Goal: Task Accomplishment & Management: Manage account settings

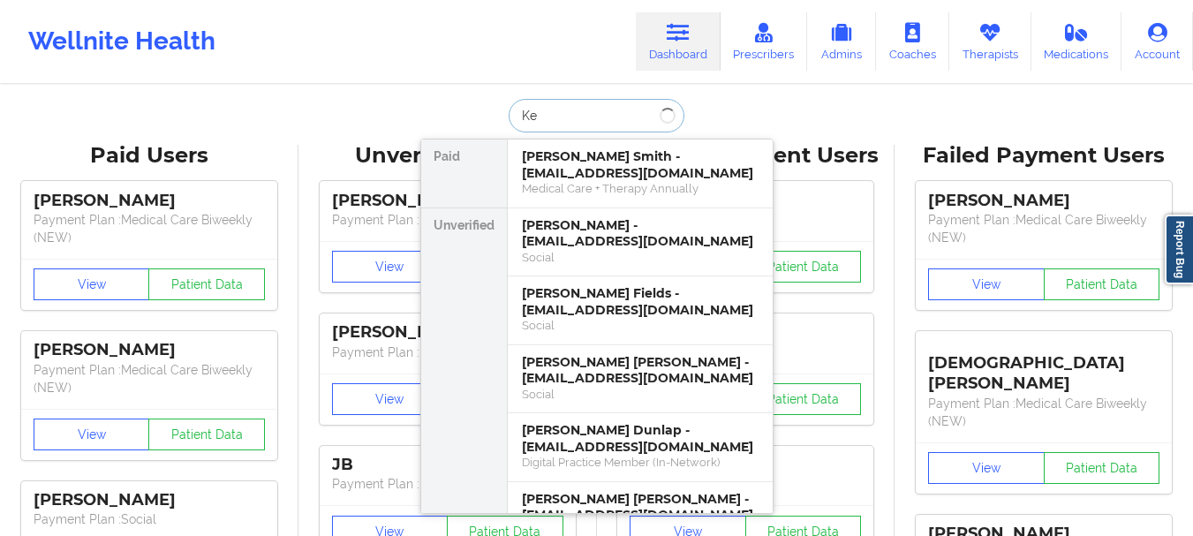
type input "K"
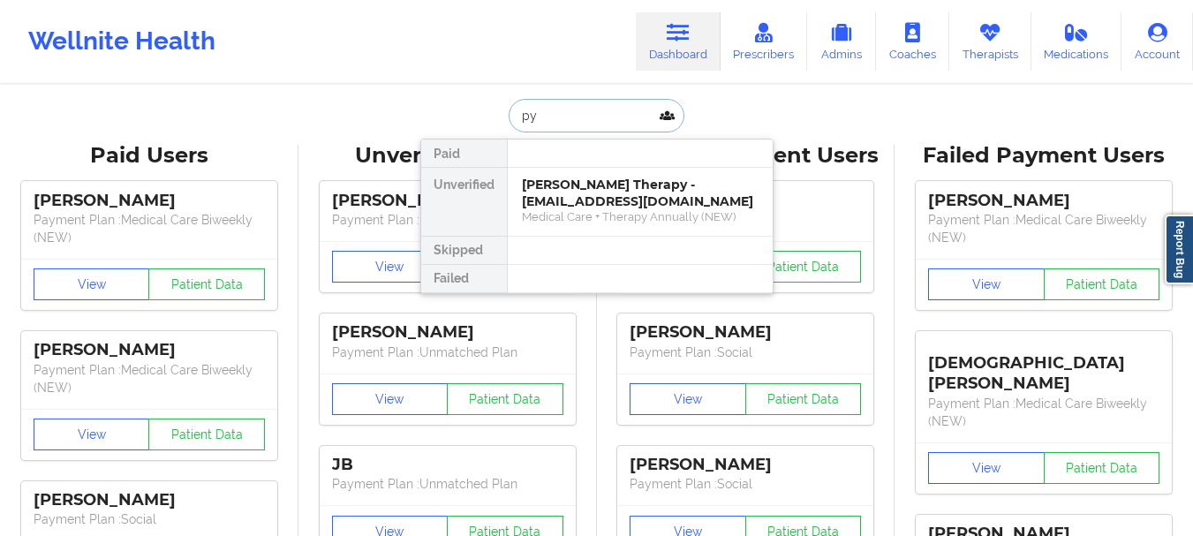
type input "p"
type input "ava mon"
click at [585, 216] on div "Social" at bounding box center [640, 216] width 237 height 15
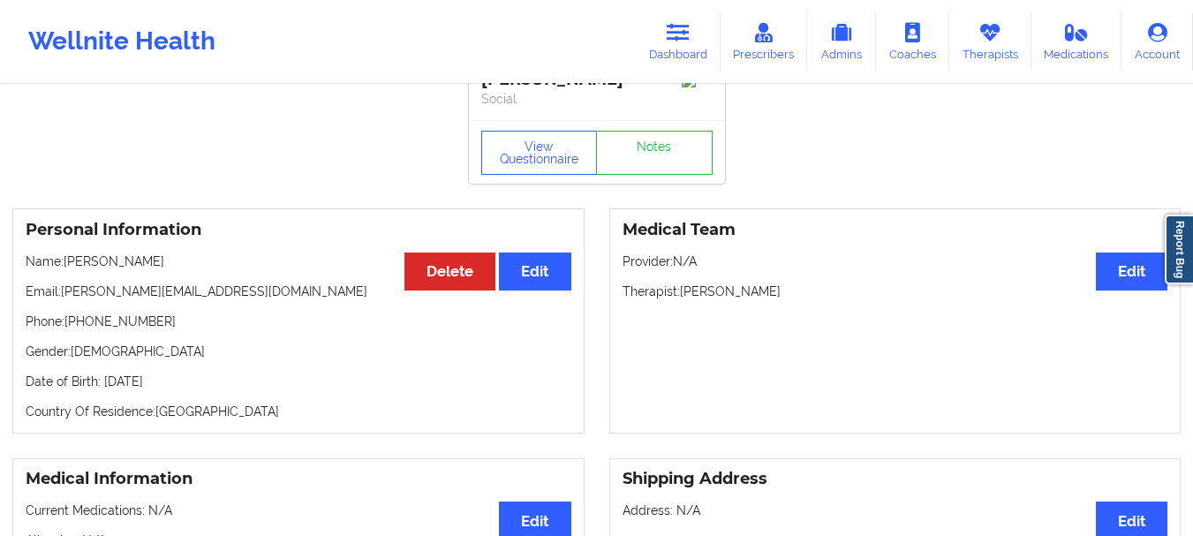
scroll to position [35, 0]
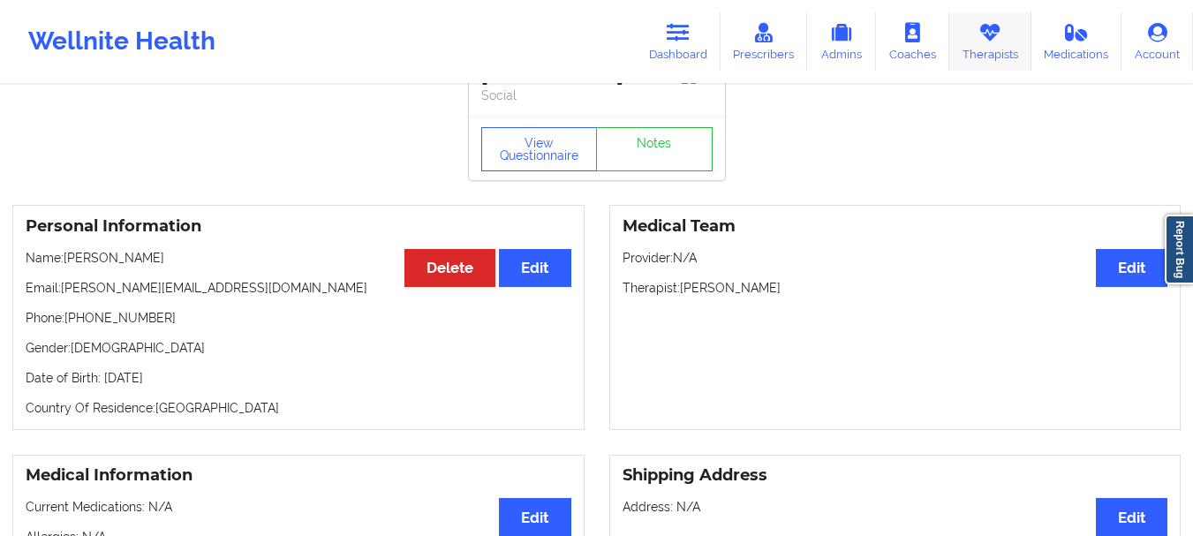
click at [995, 15] on link "Therapists" at bounding box center [990, 41] width 82 height 58
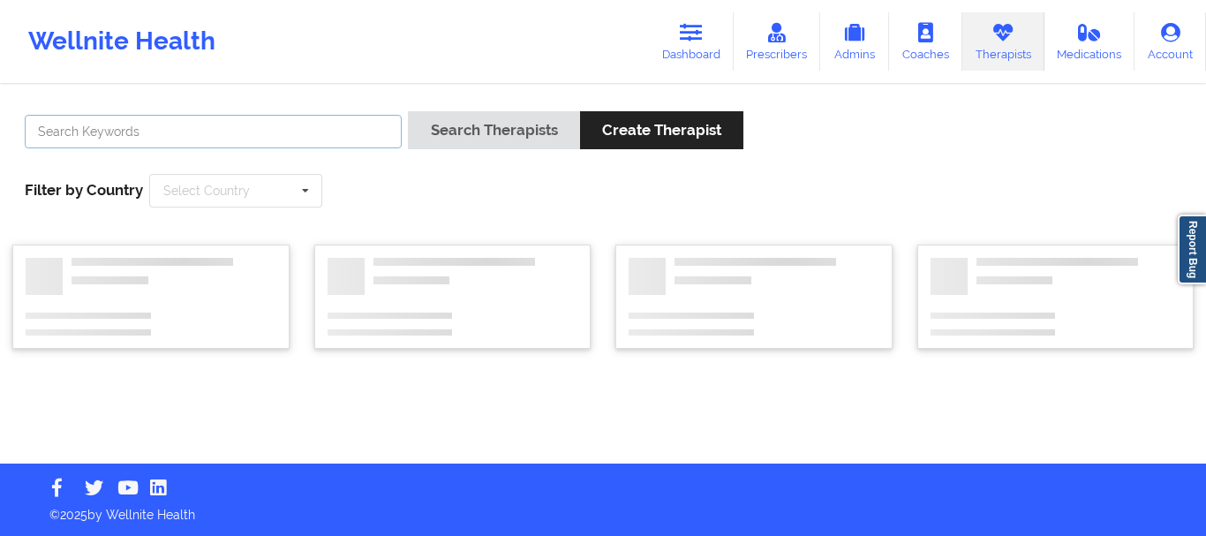
click at [230, 128] on input "text" at bounding box center [213, 132] width 377 height 34
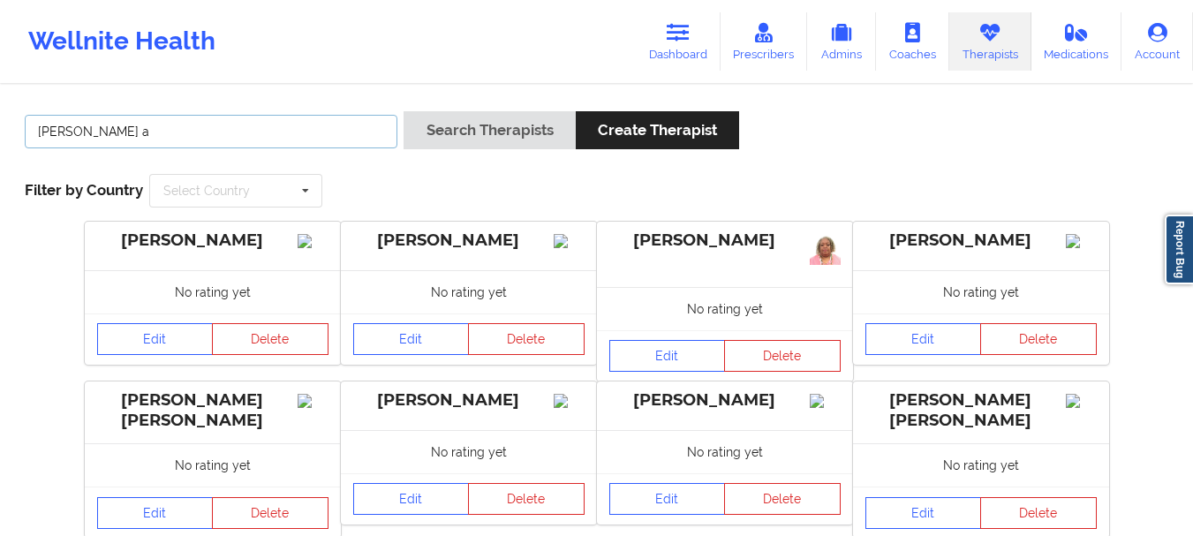
type input "[PERSON_NAME]"
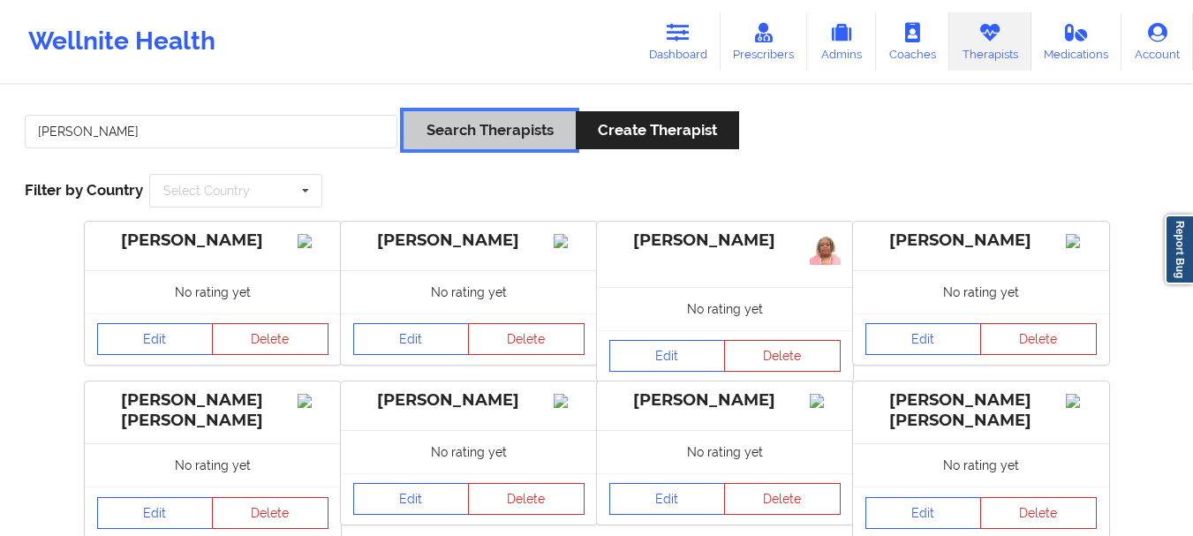
click at [447, 141] on button "Search Therapists" at bounding box center [489, 130] width 171 height 38
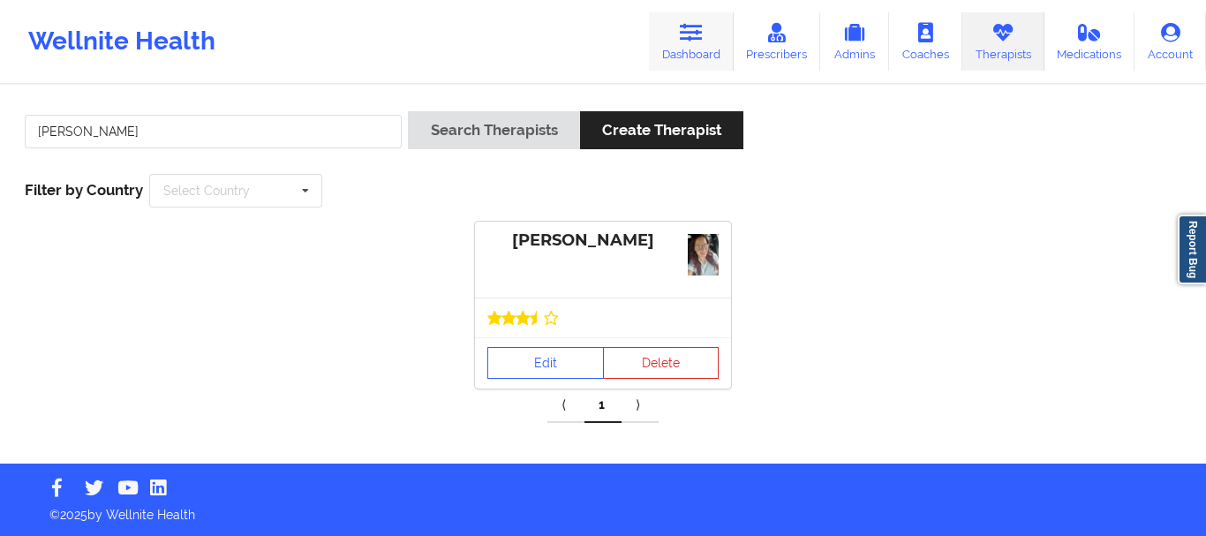
click at [709, 49] on link "Dashboard" at bounding box center [691, 41] width 85 height 58
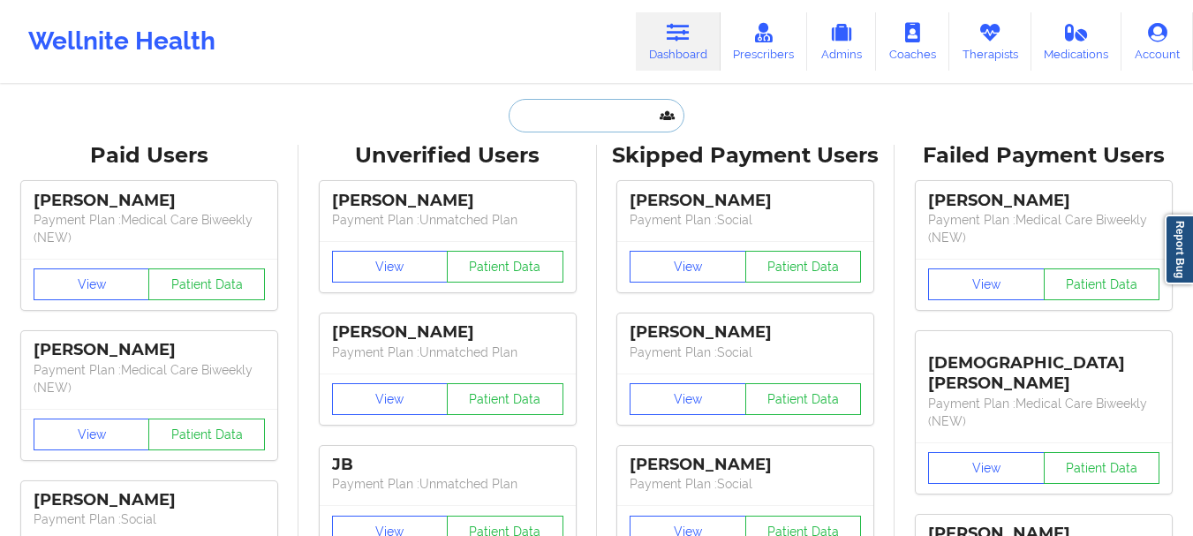
click at [554, 107] on input "text" at bounding box center [596, 116] width 175 height 34
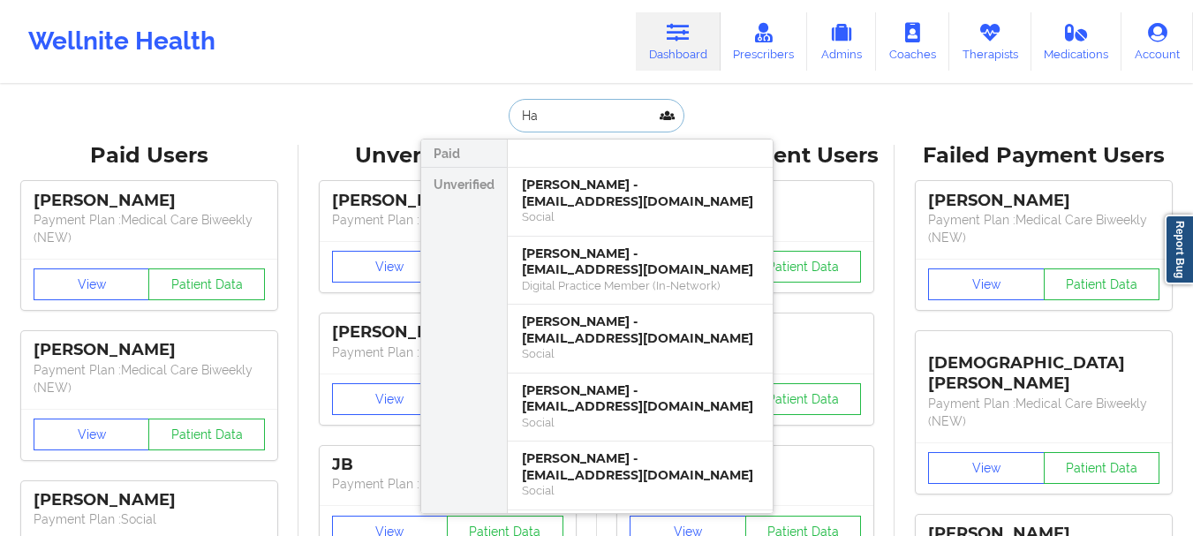
type input "H"
click at [570, 130] on input "[PERSON_NAME]" at bounding box center [596, 116] width 175 height 34
click at [570, 129] on input "[PERSON_NAME]" at bounding box center [596, 116] width 175 height 34
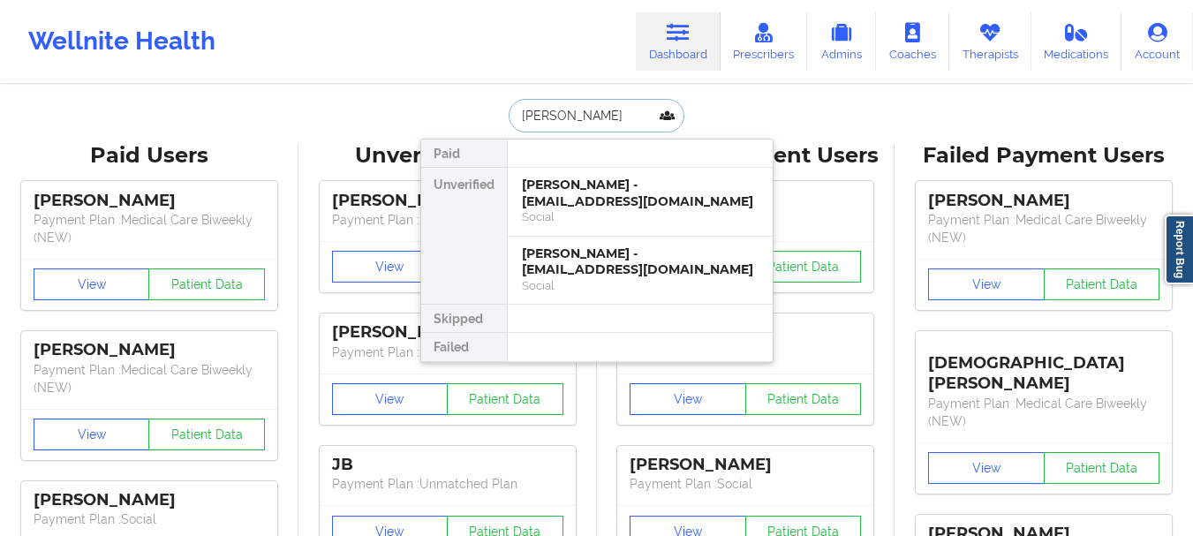
click at [559, 118] on input "[PERSON_NAME]" at bounding box center [596, 116] width 175 height 34
type input "[PERSON_NAME]"
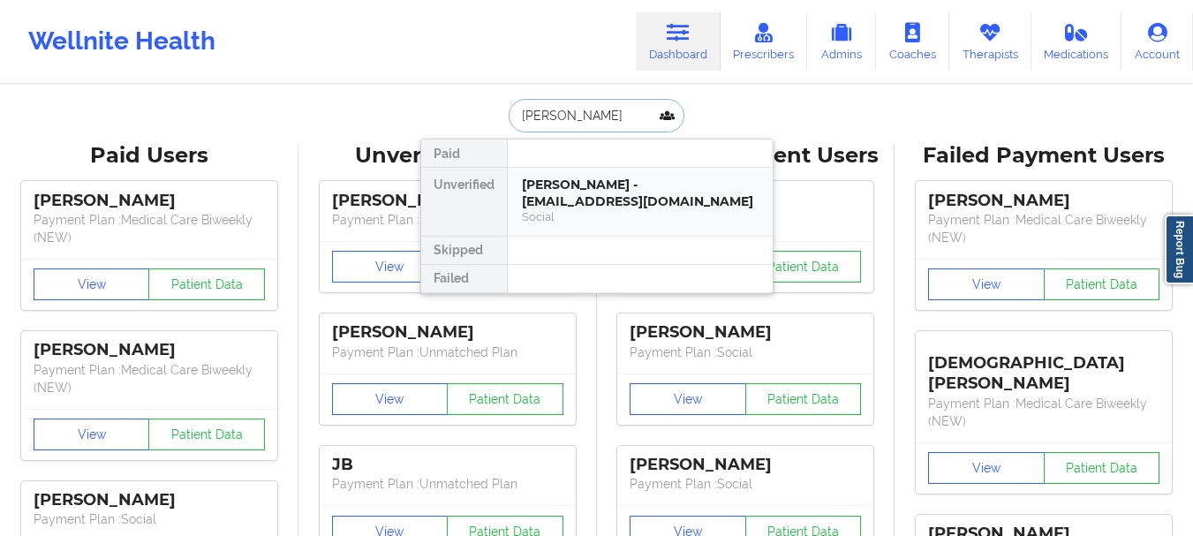
click at [552, 194] on div "[PERSON_NAME] - [EMAIL_ADDRESS][DOMAIN_NAME]" at bounding box center [640, 193] width 237 height 33
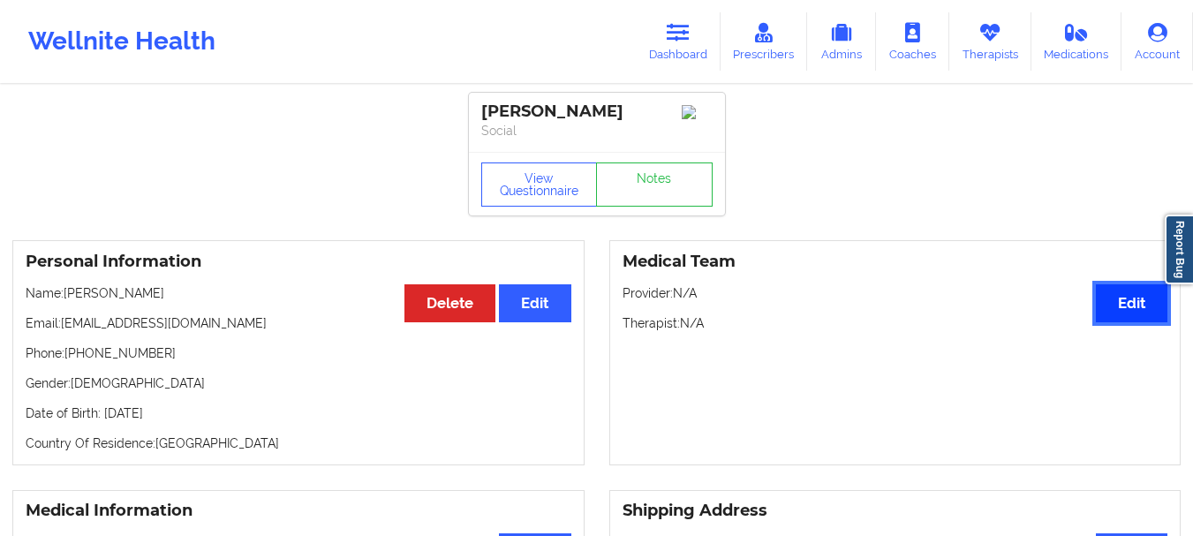
click at [1114, 308] on button "Edit" at bounding box center [1132, 303] width 72 height 38
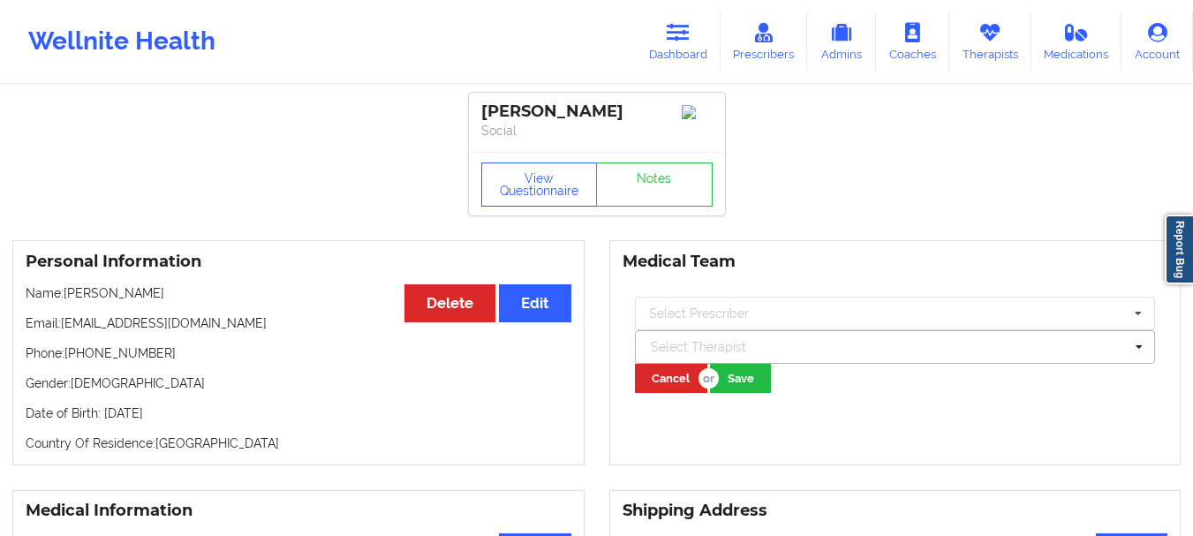
click at [714, 351] on div at bounding box center [887, 346] width 473 height 21
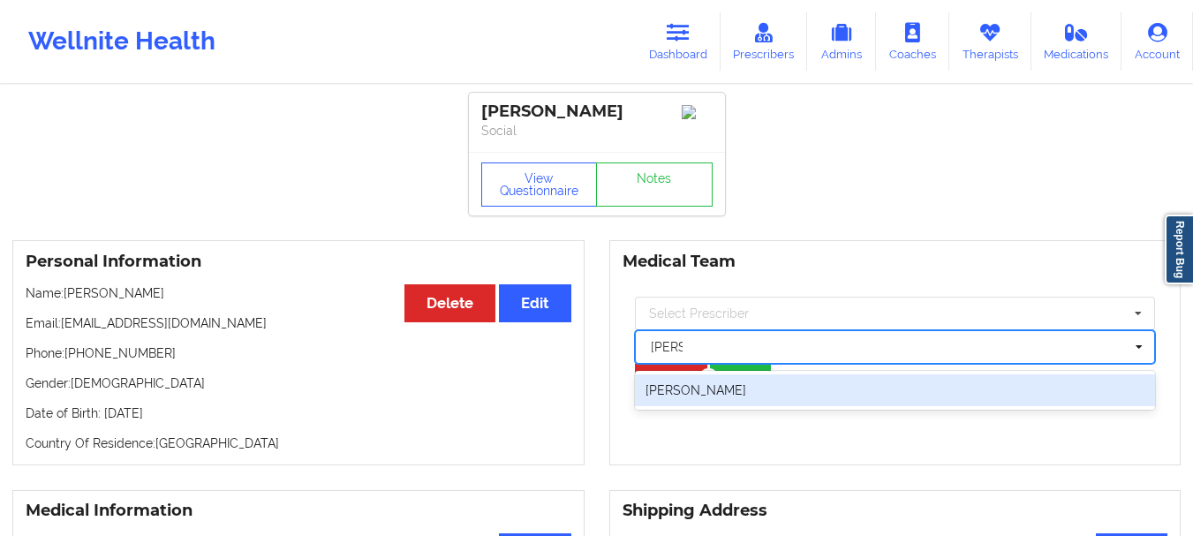
click at [699, 401] on div "[PERSON_NAME]" at bounding box center [895, 390] width 521 height 32
type input "[PERSON_NAME] d"
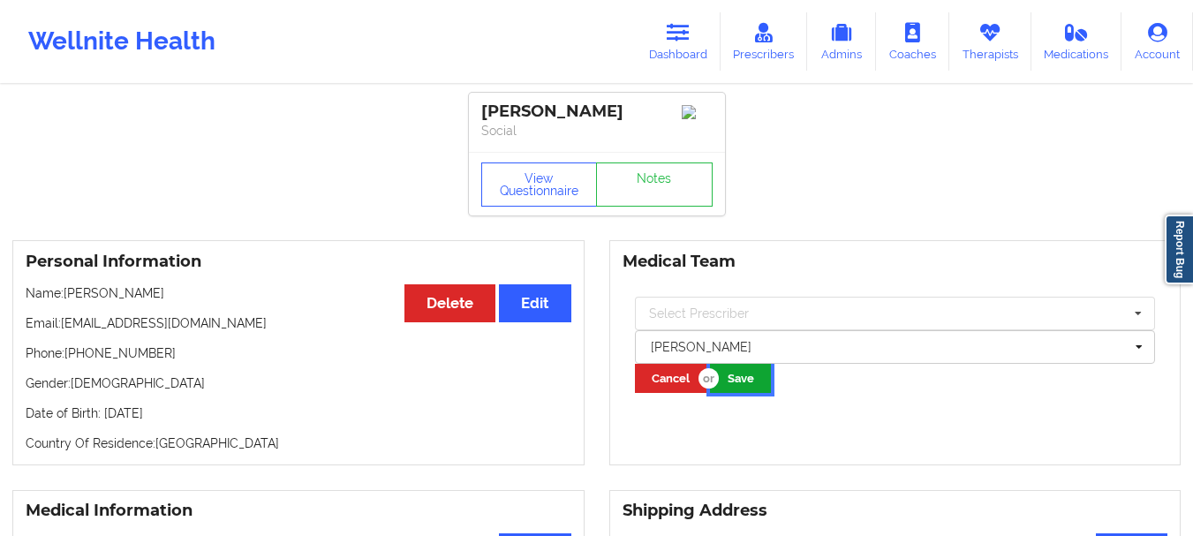
click at [729, 387] on button "Save" at bounding box center [740, 378] width 61 height 29
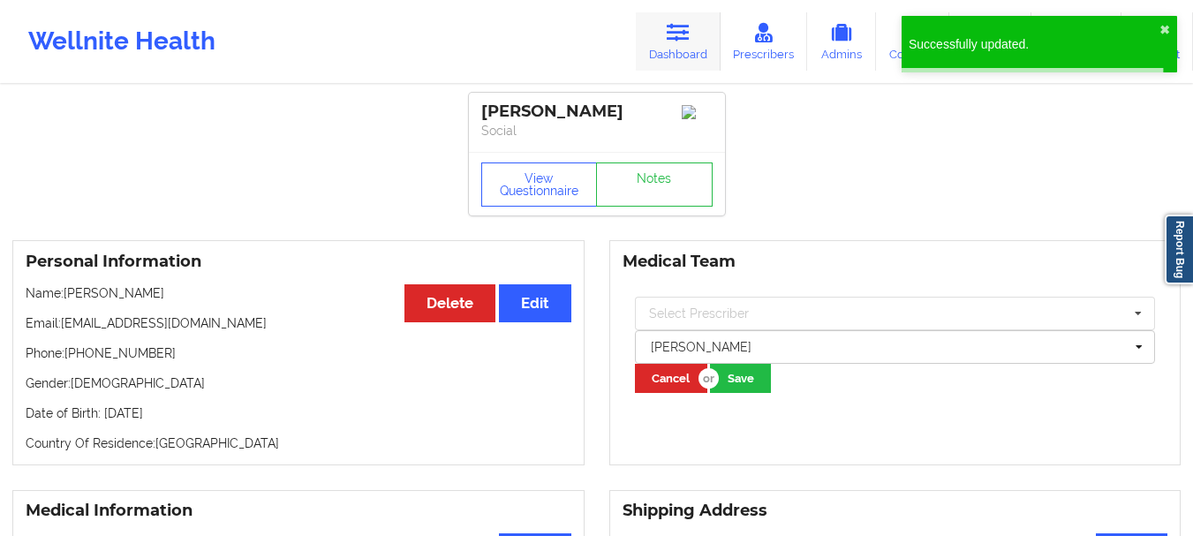
click at [680, 44] on link "Dashboard" at bounding box center [678, 41] width 85 height 58
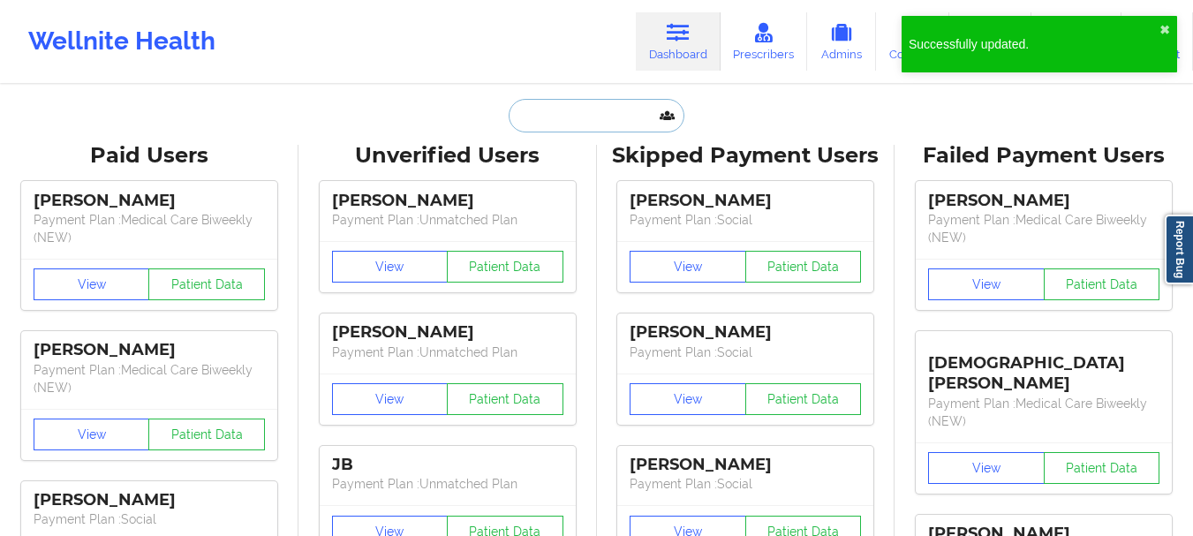
click at [613, 115] on input "text" at bounding box center [596, 116] width 175 height 34
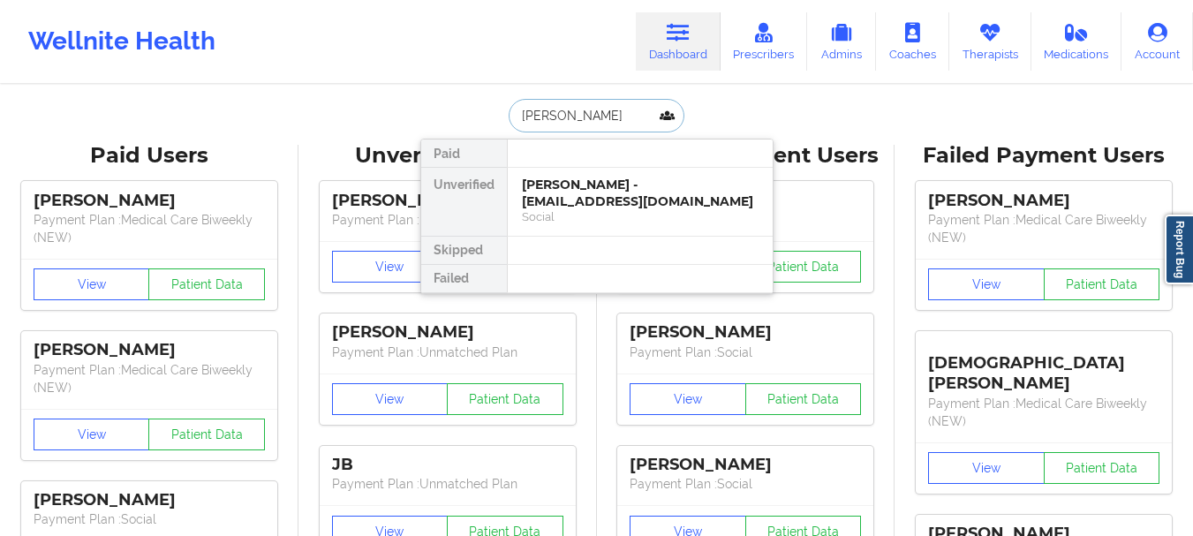
type input "[PERSON_NAME]"
click at [594, 189] on div "[PERSON_NAME] - [EMAIL_ADDRESS][DOMAIN_NAME]" at bounding box center [640, 193] width 237 height 33
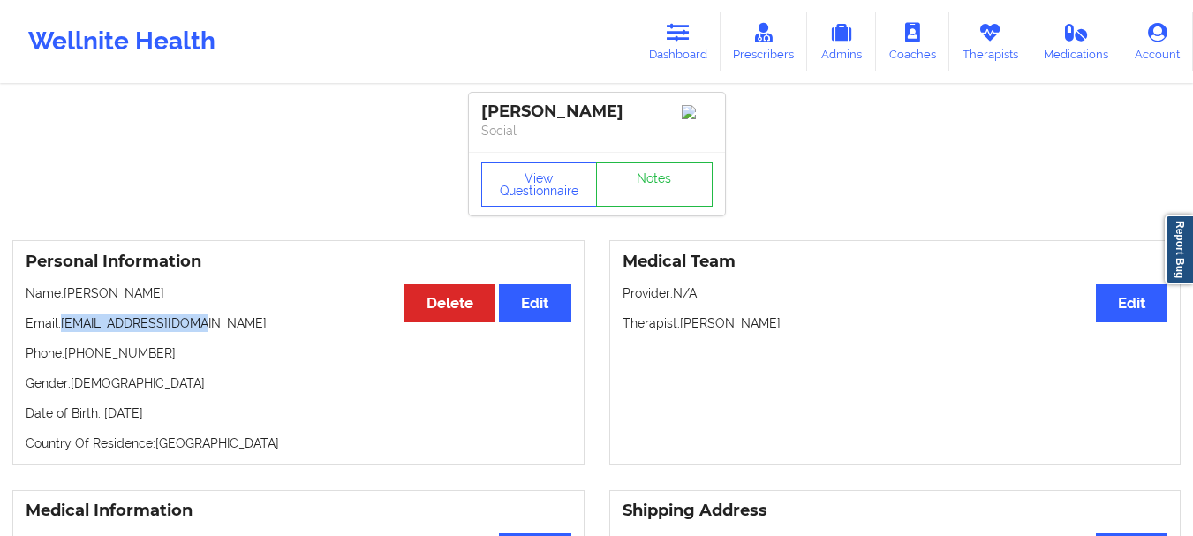
drag, startPoint x: 207, startPoint y: 328, endPoint x: 60, endPoint y: 333, distance: 146.7
click at [60, 332] on p "Email: [EMAIL_ADDRESS][DOMAIN_NAME]" at bounding box center [299, 323] width 546 height 18
copy p "[EMAIL_ADDRESS][DOMAIN_NAME]"
drag, startPoint x: 169, startPoint y: 359, endPoint x: 68, endPoint y: 357, distance: 100.7
click at [68, 357] on p "Phone: [PHONE_NUMBER]" at bounding box center [299, 353] width 546 height 18
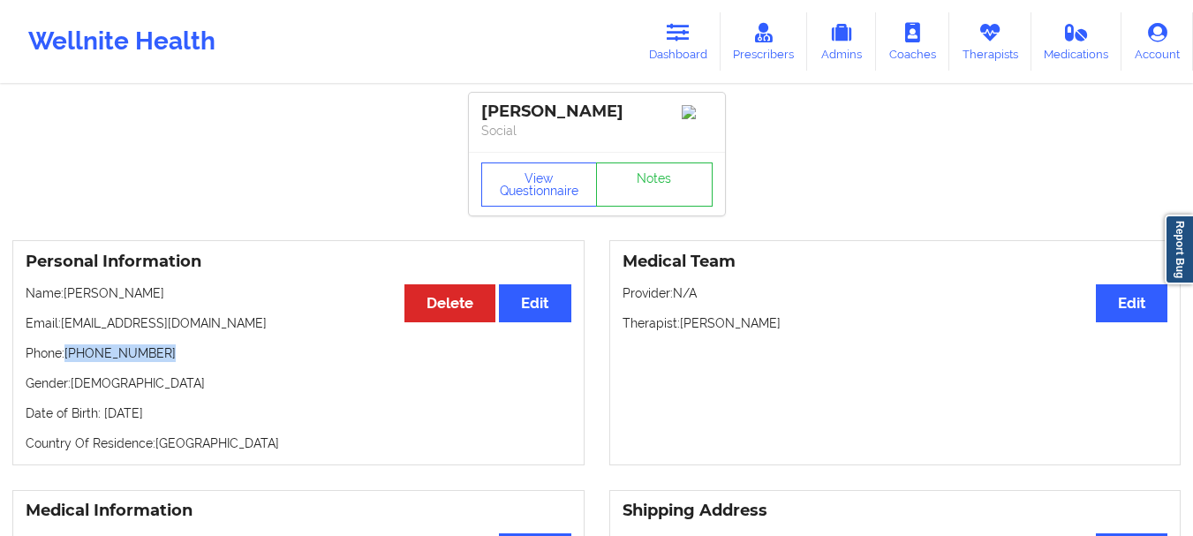
copy p "[PHONE_NUMBER]"
click at [675, 50] on link "Dashboard" at bounding box center [678, 41] width 85 height 58
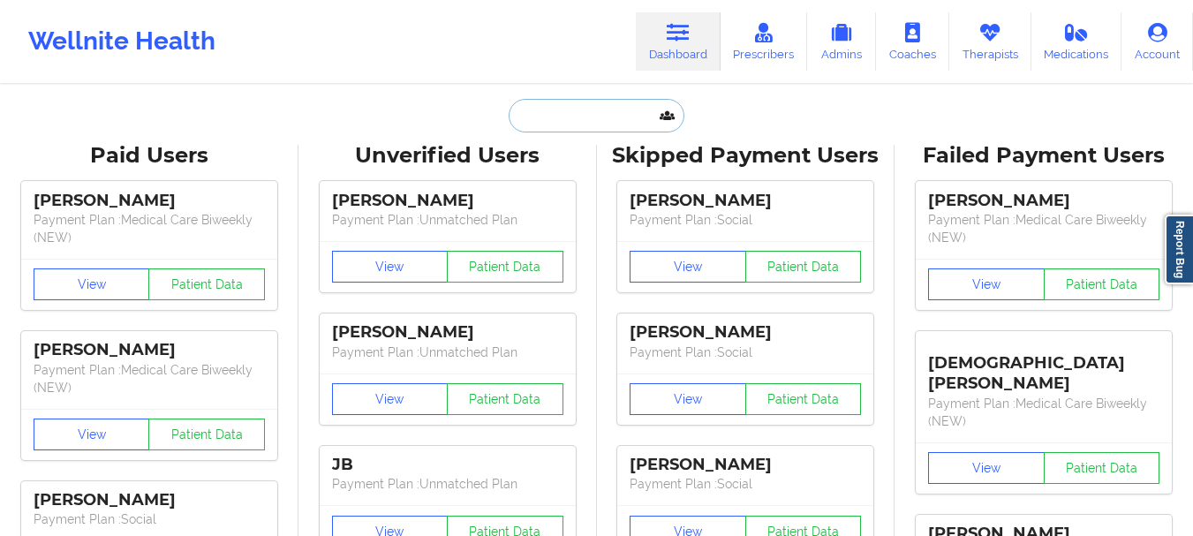
click at [574, 123] on input "text" at bounding box center [596, 116] width 175 height 34
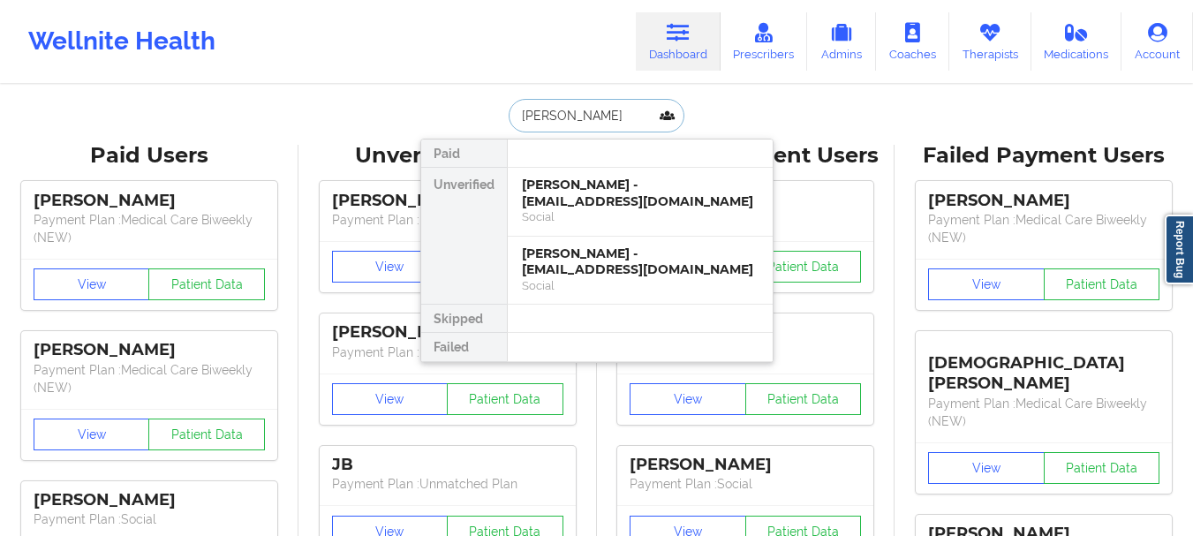
drag, startPoint x: 577, startPoint y: 117, endPoint x: 575, endPoint y: 138, distance: 21.3
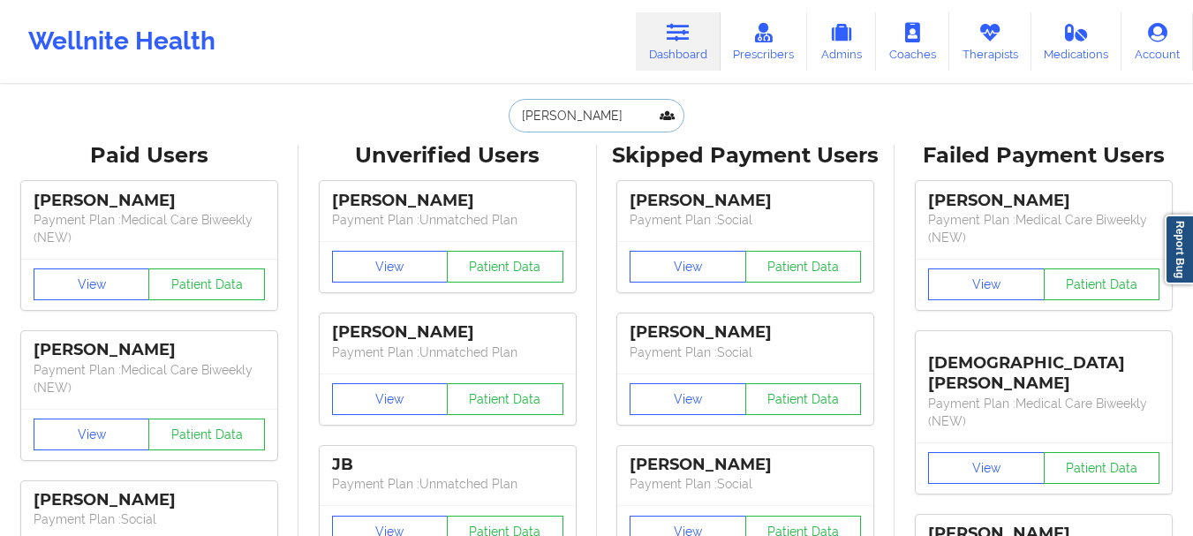
click at [578, 118] on input "[PERSON_NAME]" at bounding box center [596, 116] width 175 height 34
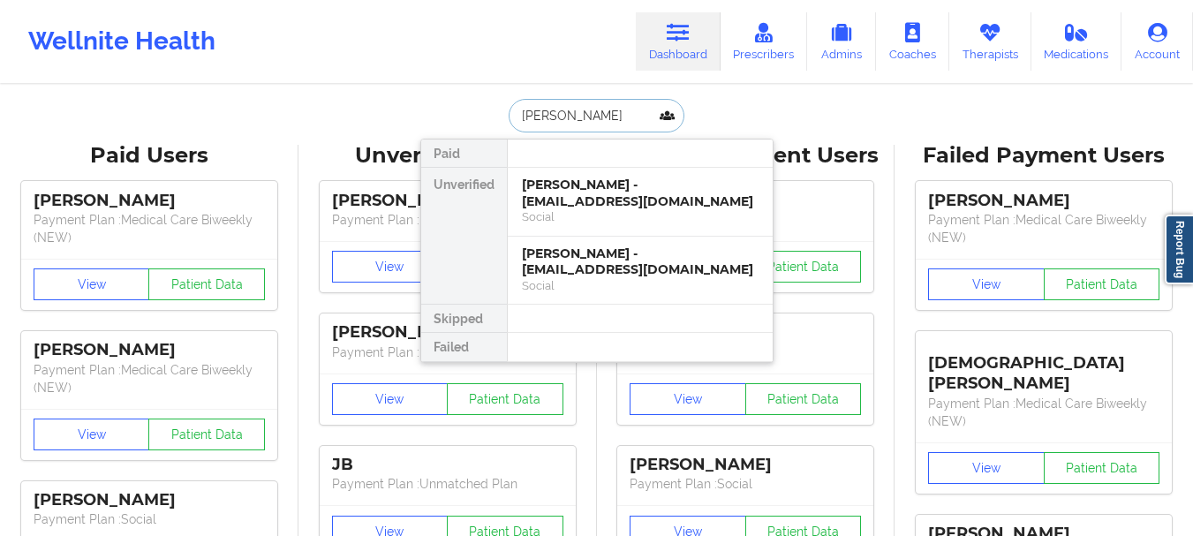
type input "[PERSON_NAME]"
click at [591, 116] on input "[PERSON_NAME]" at bounding box center [596, 116] width 175 height 34
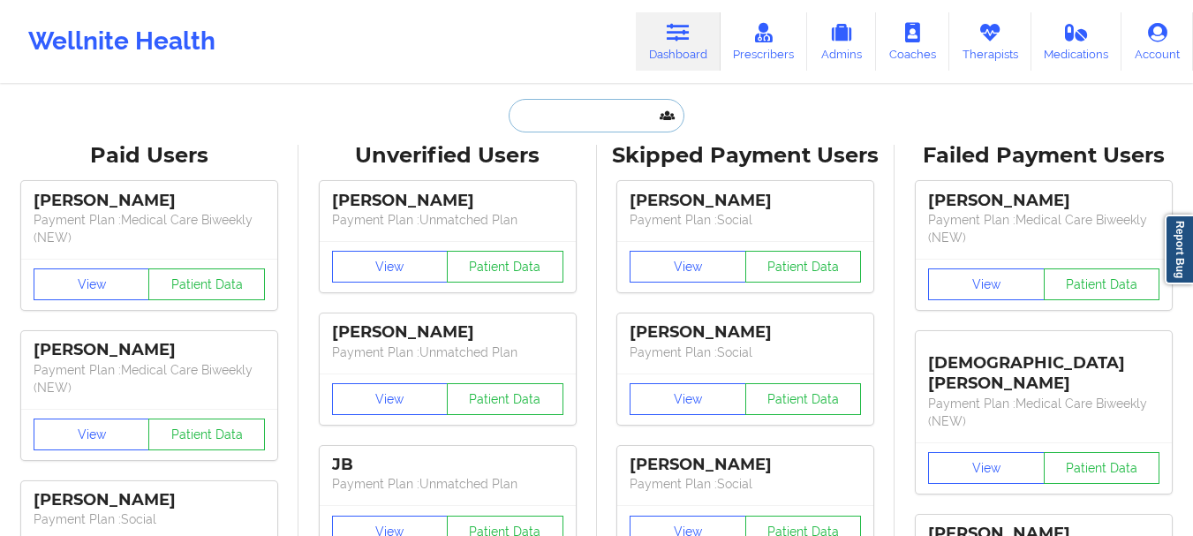
paste input "[EMAIL_ADDRESS][DOMAIN_NAME]"
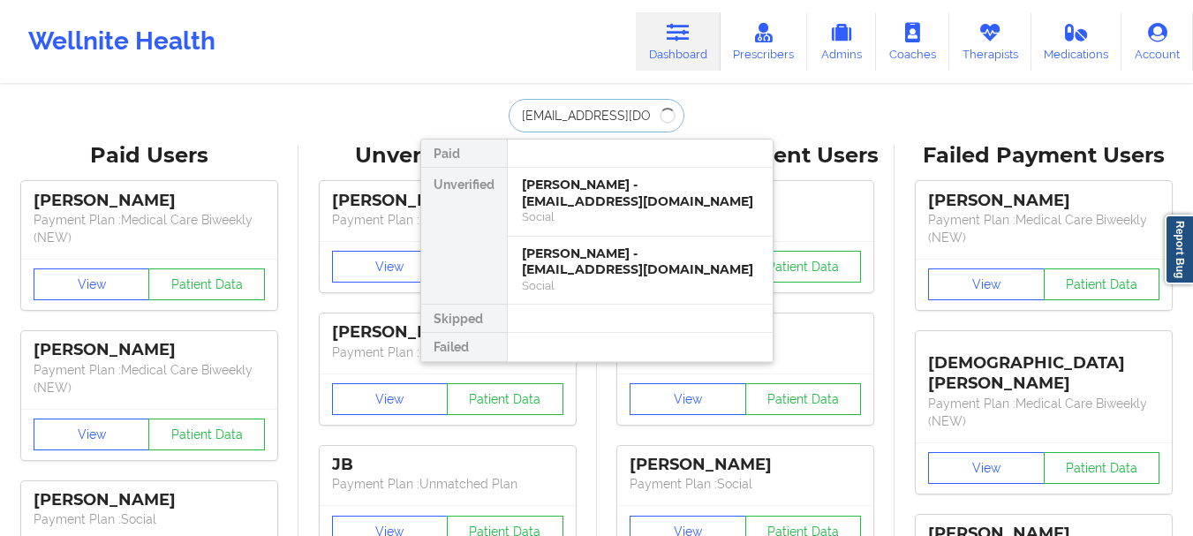
type input "[EMAIL_ADDRESS][DOMAIN_NAME]"
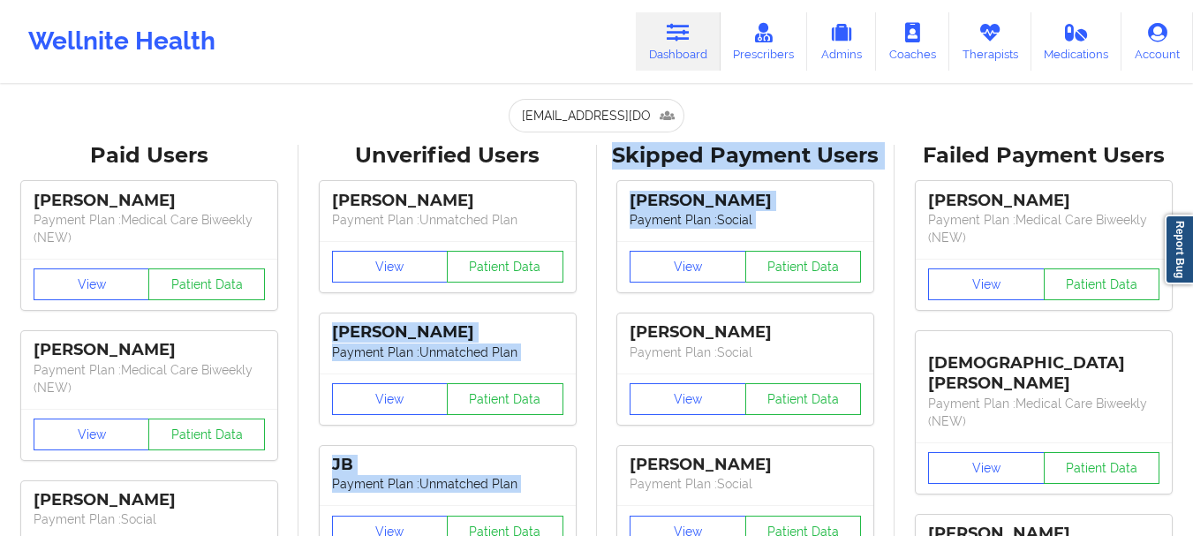
drag, startPoint x: 551, startPoint y: 287, endPoint x: 600, endPoint y: 276, distance: 50.8
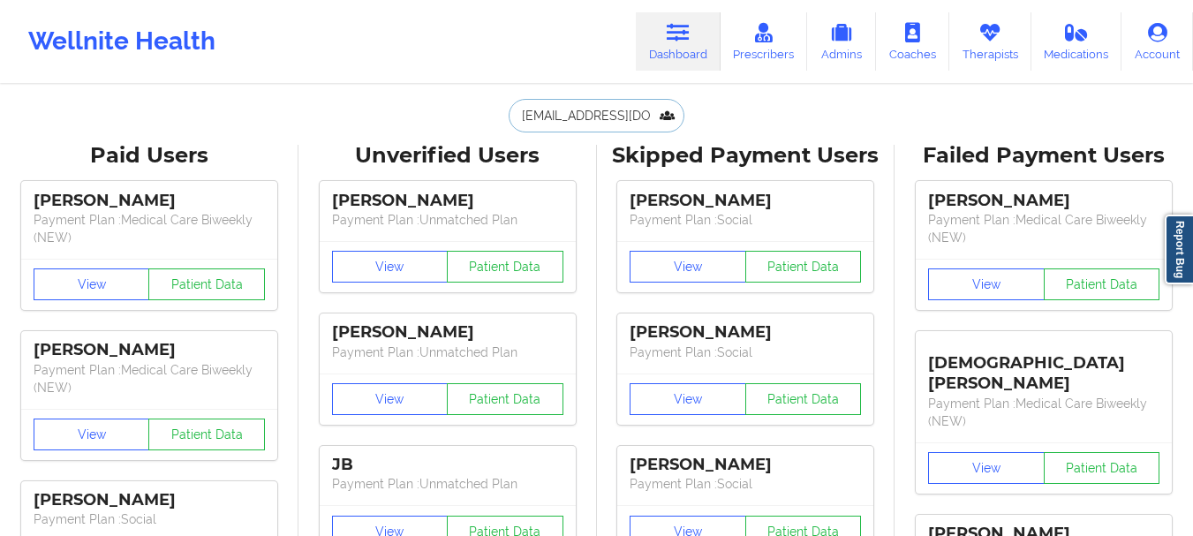
click at [612, 127] on input "[EMAIL_ADDRESS][DOMAIN_NAME]" at bounding box center [596, 116] width 175 height 34
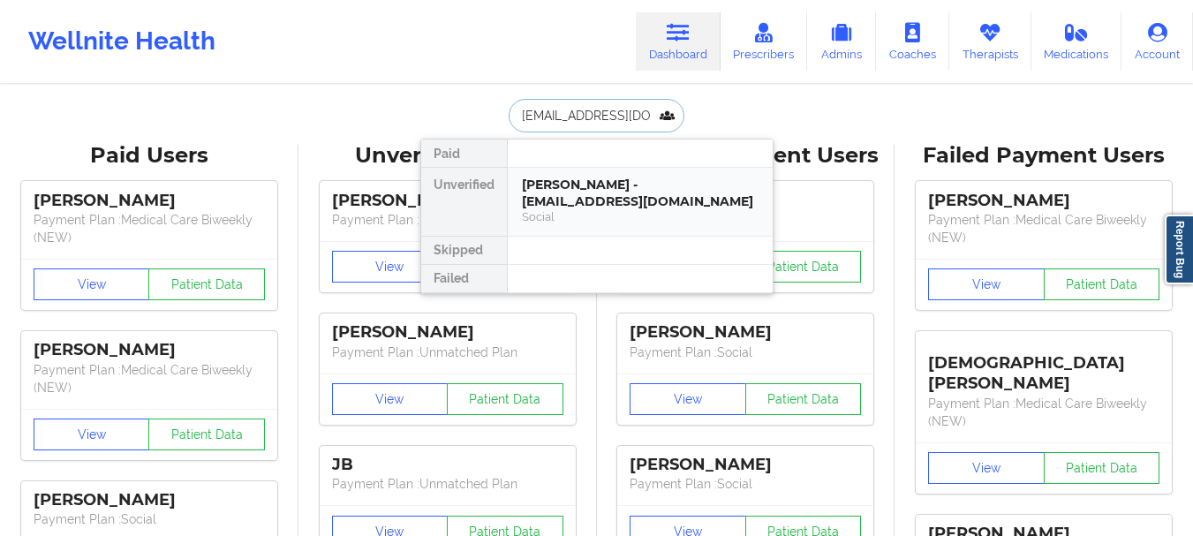
click at [614, 186] on div "[PERSON_NAME] - [EMAIL_ADDRESS][DOMAIN_NAME]" at bounding box center [640, 193] width 237 height 33
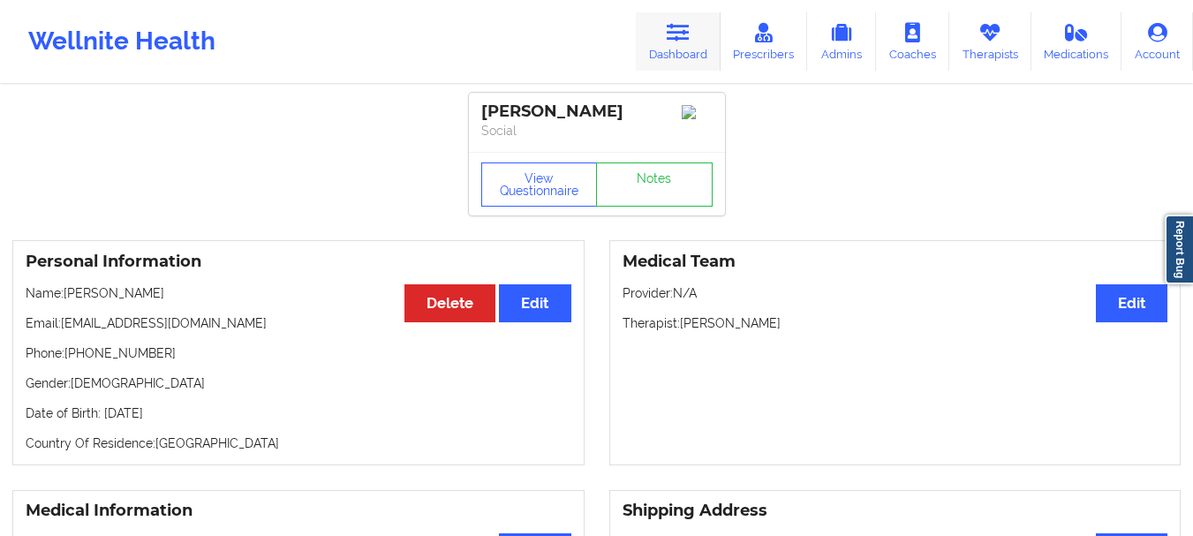
click at [672, 40] on icon at bounding box center [678, 32] width 23 height 19
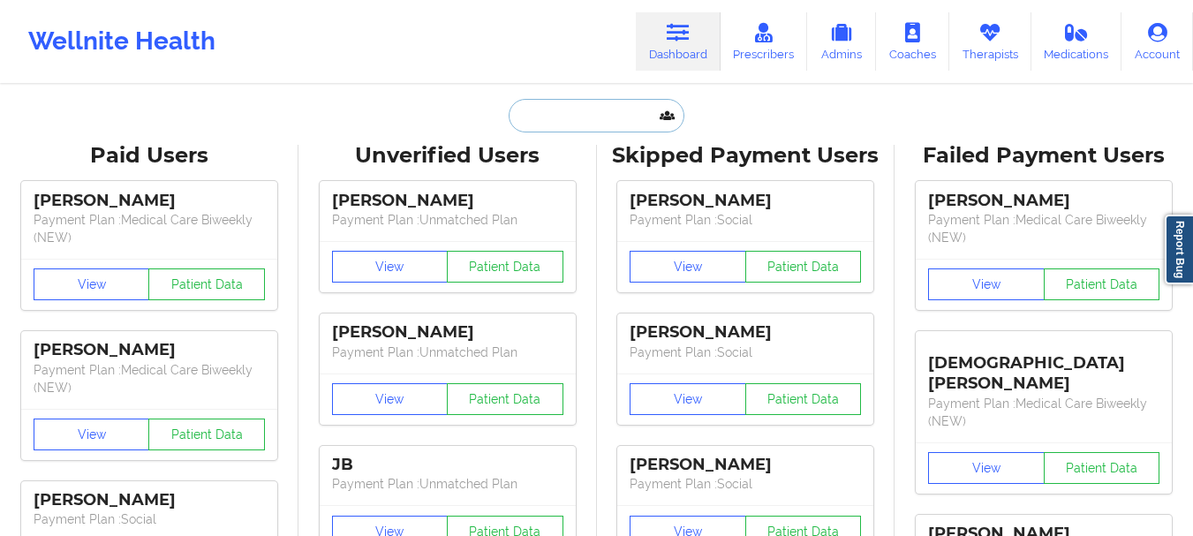
click at [585, 120] on input "text" at bounding box center [596, 116] width 175 height 34
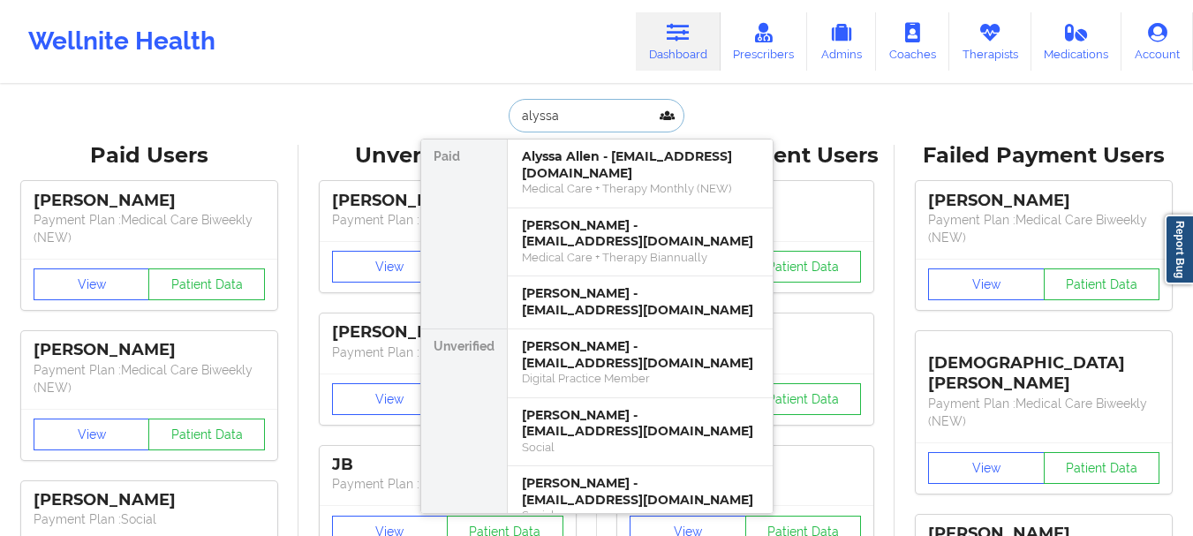
click at [546, 111] on input "alyssa" at bounding box center [596, 116] width 175 height 34
type input "[PERSON_NAME]"
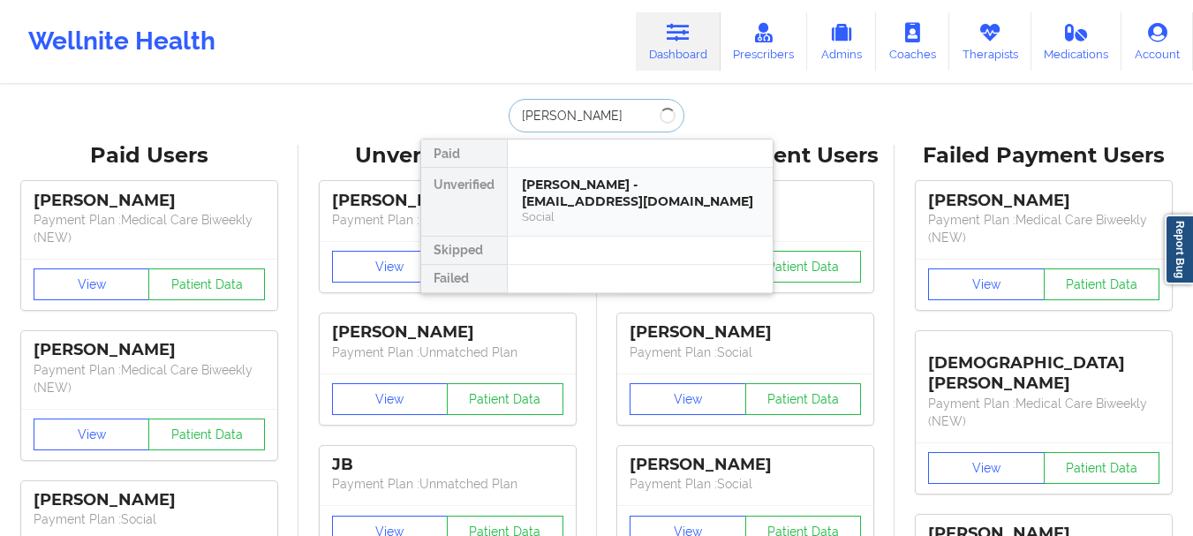
click at [588, 210] on div "Social" at bounding box center [640, 216] width 237 height 15
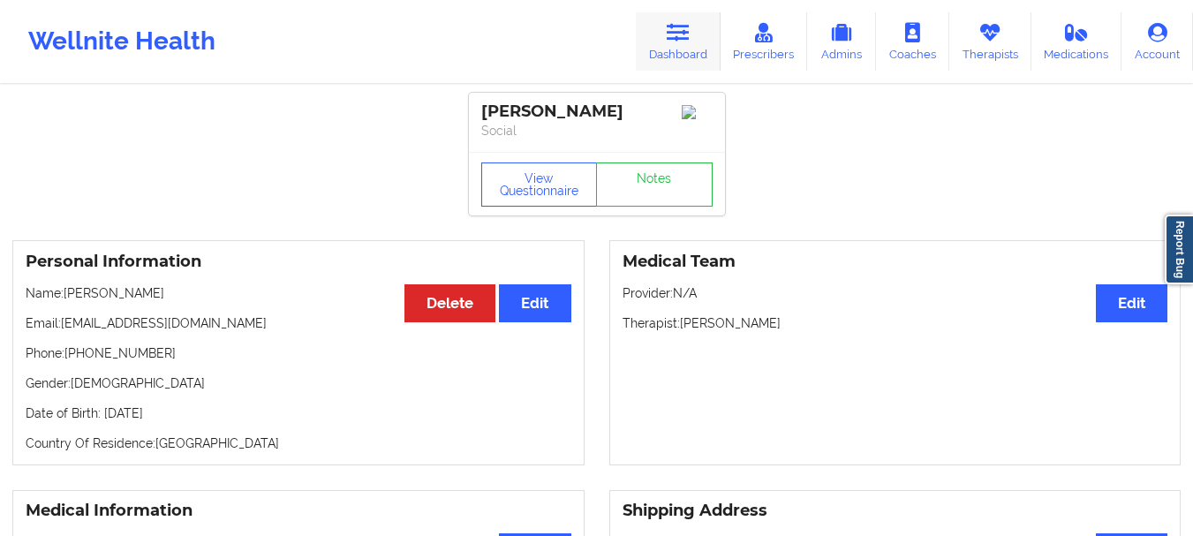
click at [684, 55] on link "Dashboard" at bounding box center [678, 41] width 85 height 58
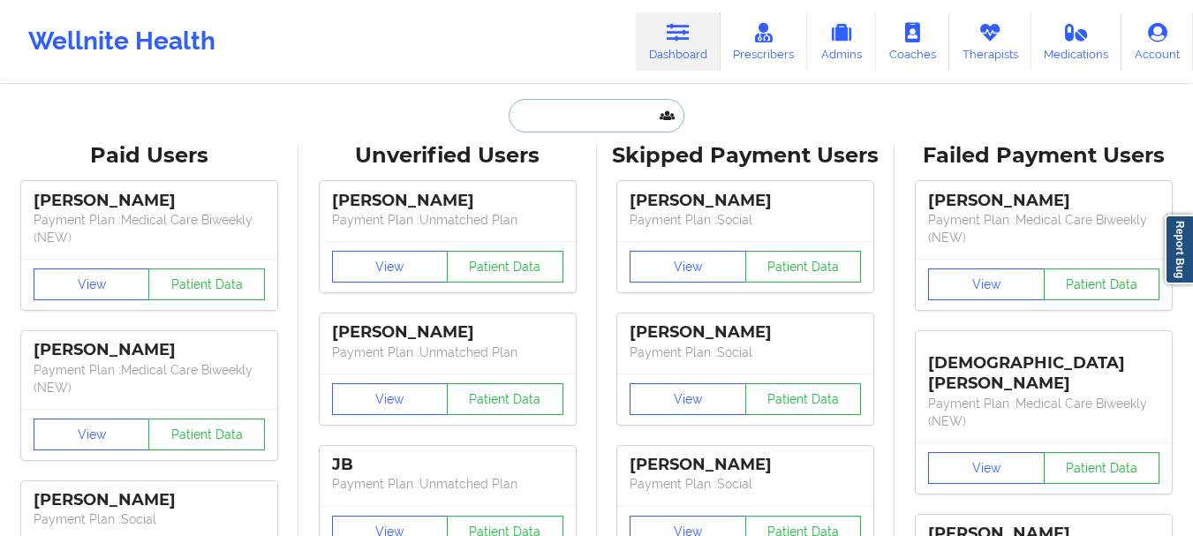
click at [585, 115] on input "text" at bounding box center [596, 116] width 175 height 34
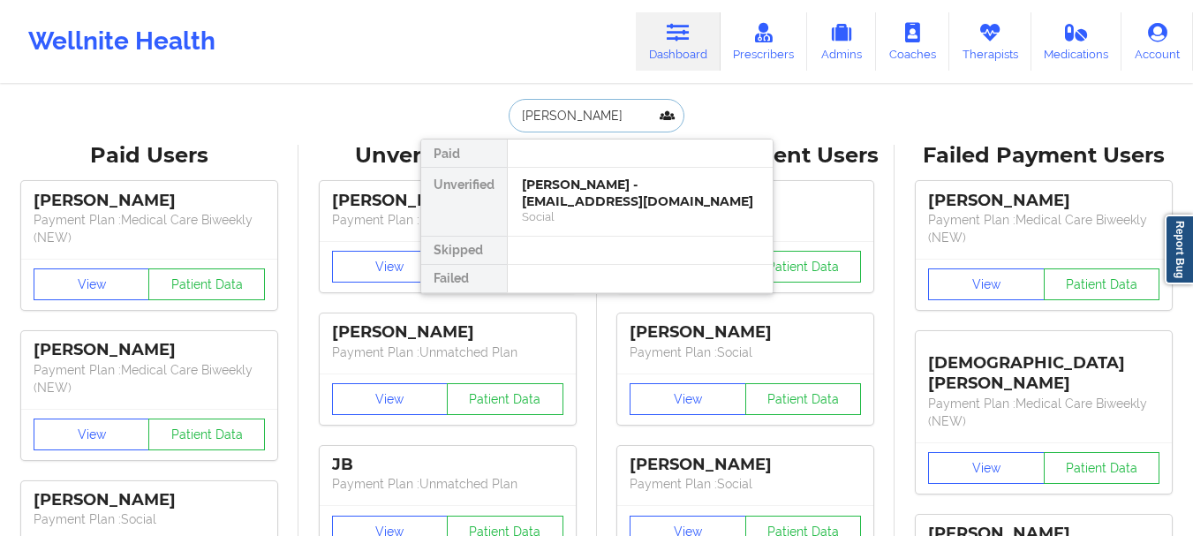
type input "[PERSON_NAME]"
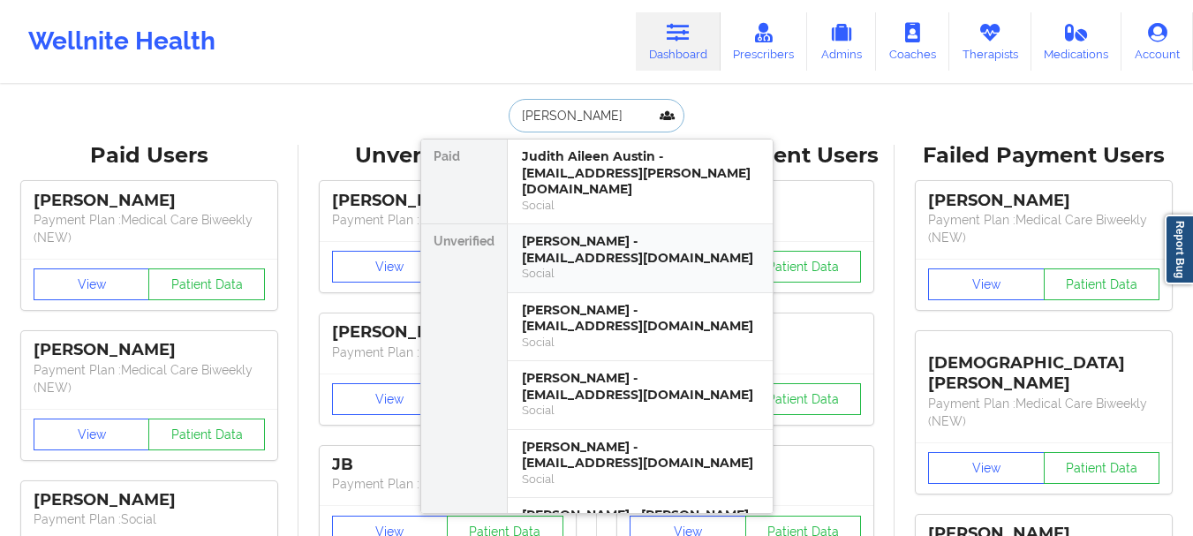
click at [676, 266] on div "Social" at bounding box center [640, 273] width 237 height 15
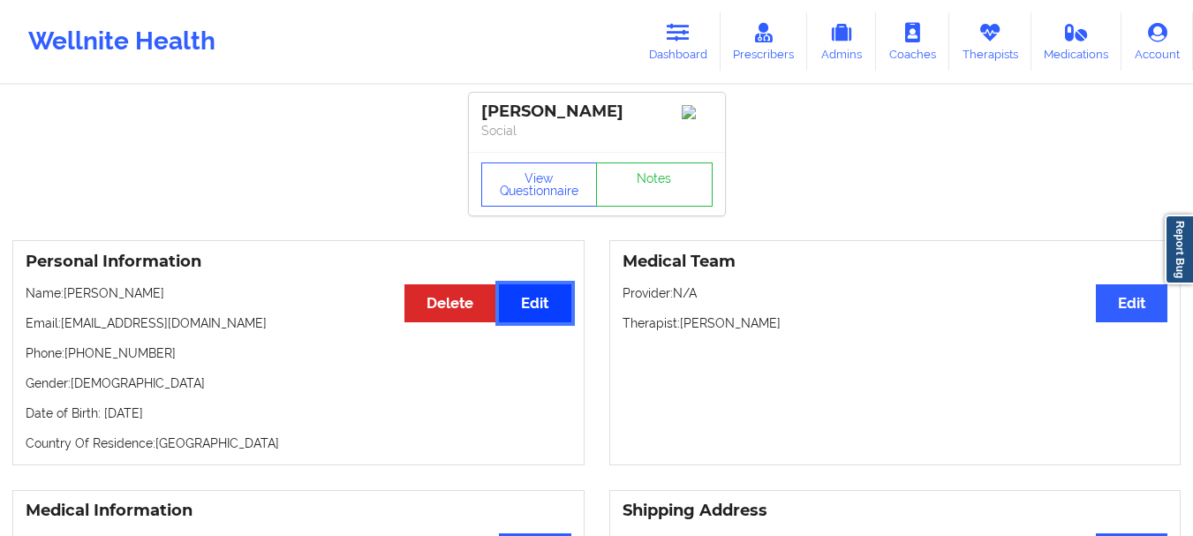
click at [532, 311] on button "Edit" at bounding box center [535, 303] width 72 height 38
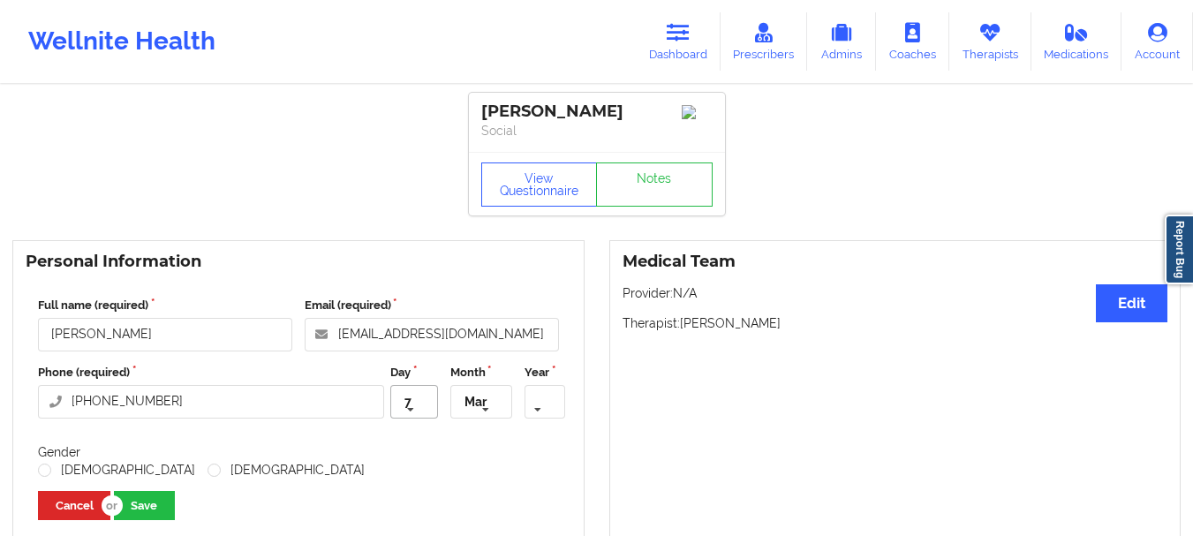
click at [413, 405] on icon at bounding box center [410, 410] width 26 height 33
click at [540, 402] on icon at bounding box center [538, 410] width 26 height 33
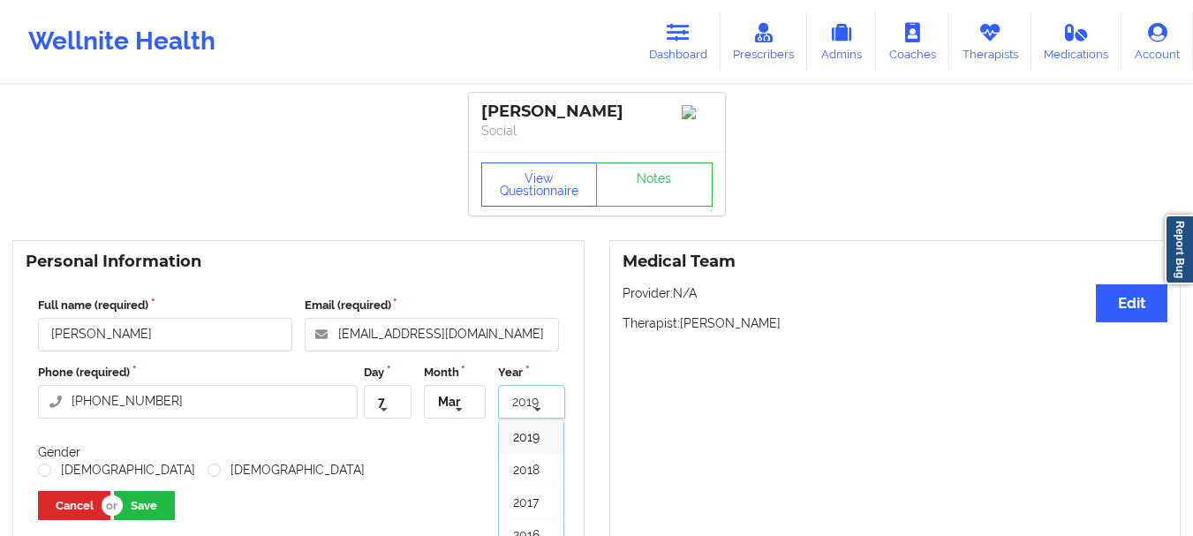
click at [540, 402] on icon at bounding box center [538, 410] width 26 height 33
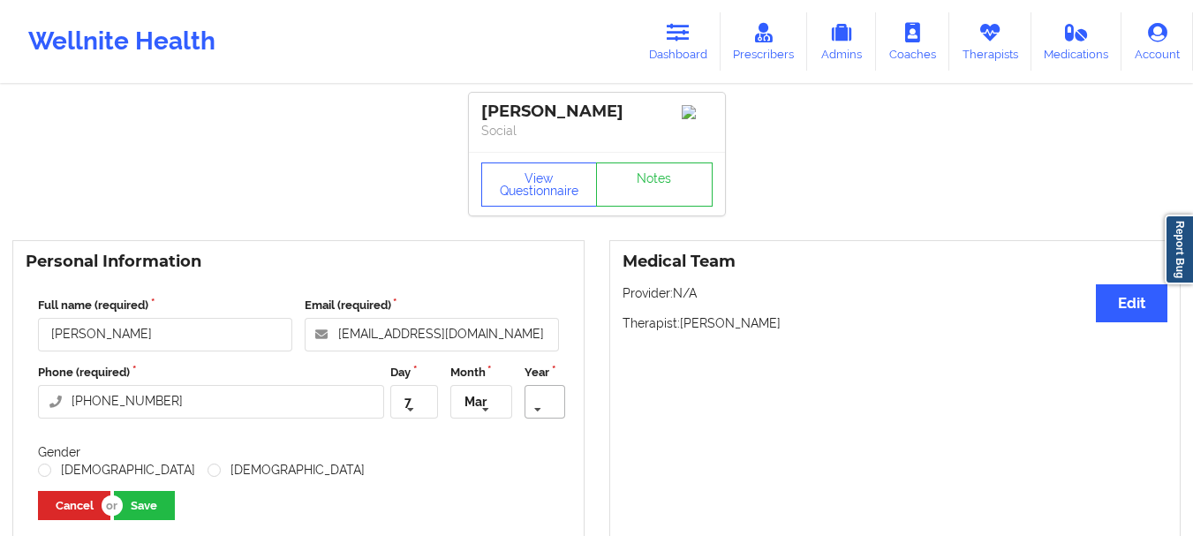
click at [540, 403] on icon at bounding box center [538, 410] width 26 height 33
type input "1967"
click at [535, 442] on span "1967" at bounding box center [527, 437] width 26 height 14
click at [208, 472] on label "[DEMOGRAPHIC_DATA]" at bounding box center [286, 470] width 157 height 15
click at [208, 472] on input "[DEMOGRAPHIC_DATA]" at bounding box center [215, 470] width 15 height 15
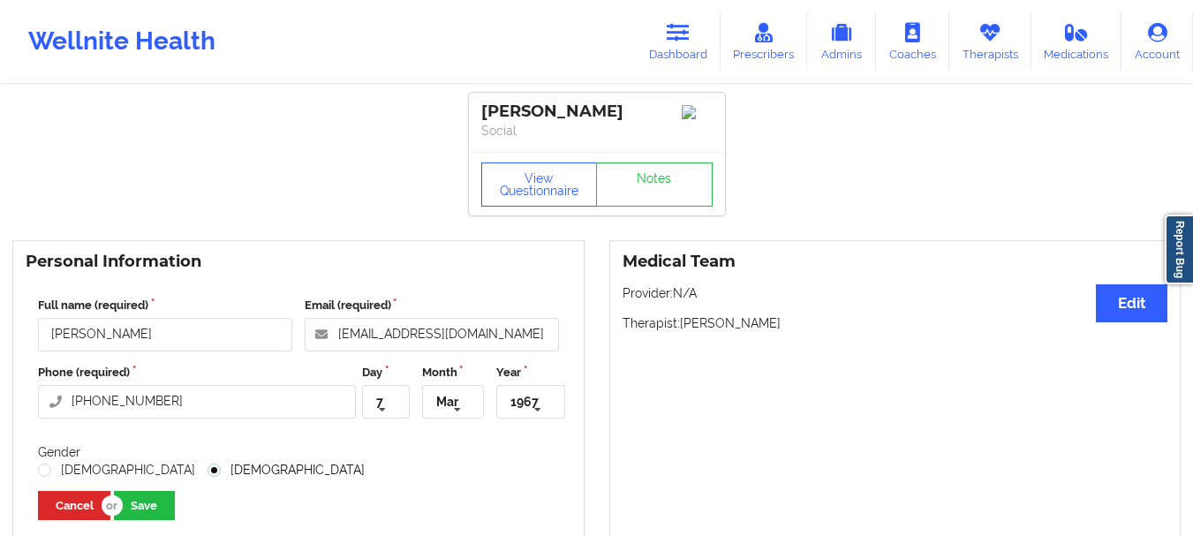
radio input "true"
click at [155, 514] on button "Save" at bounding box center [144, 505] width 61 height 29
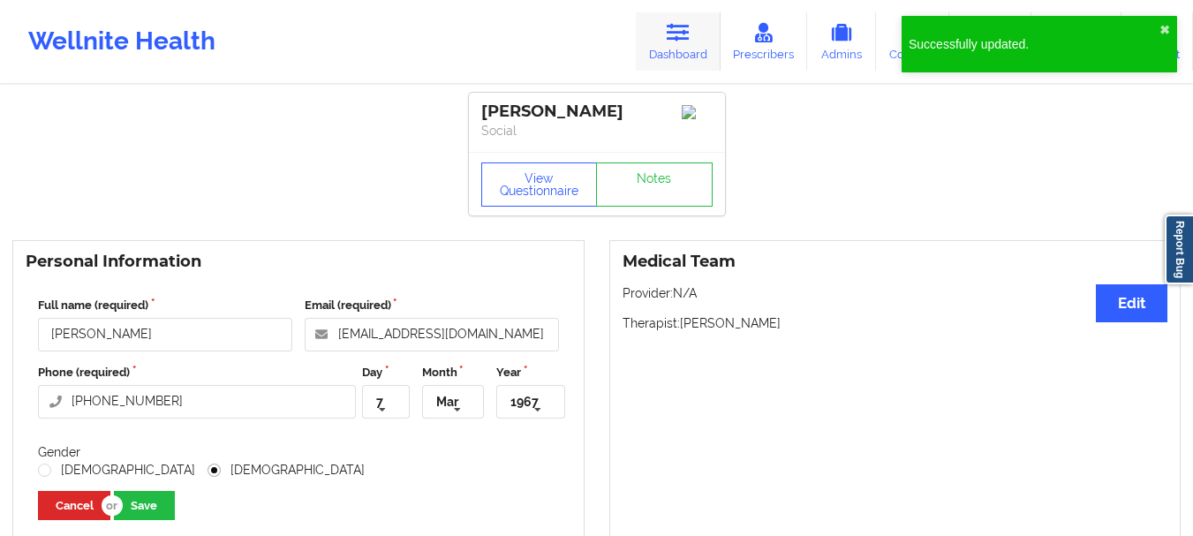
click at [668, 41] on link "Dashboard" at bounding box center [678, 41] width 85 height 58
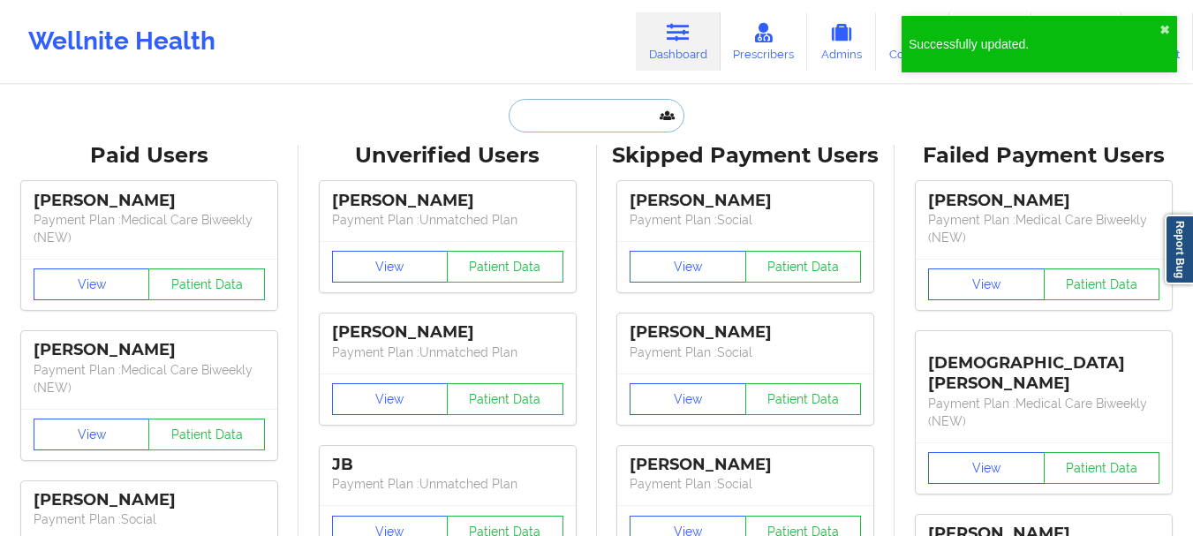
click at [581, 127] on input "text" at bounding box center [596, 116] width 175 height 34
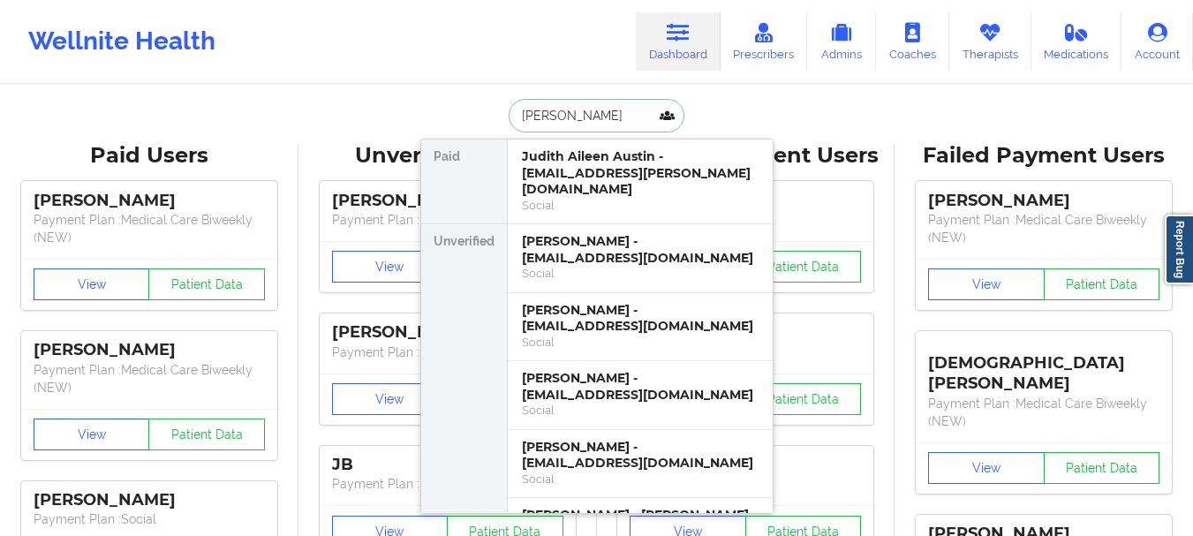
type input "[PERSON_NAME]"
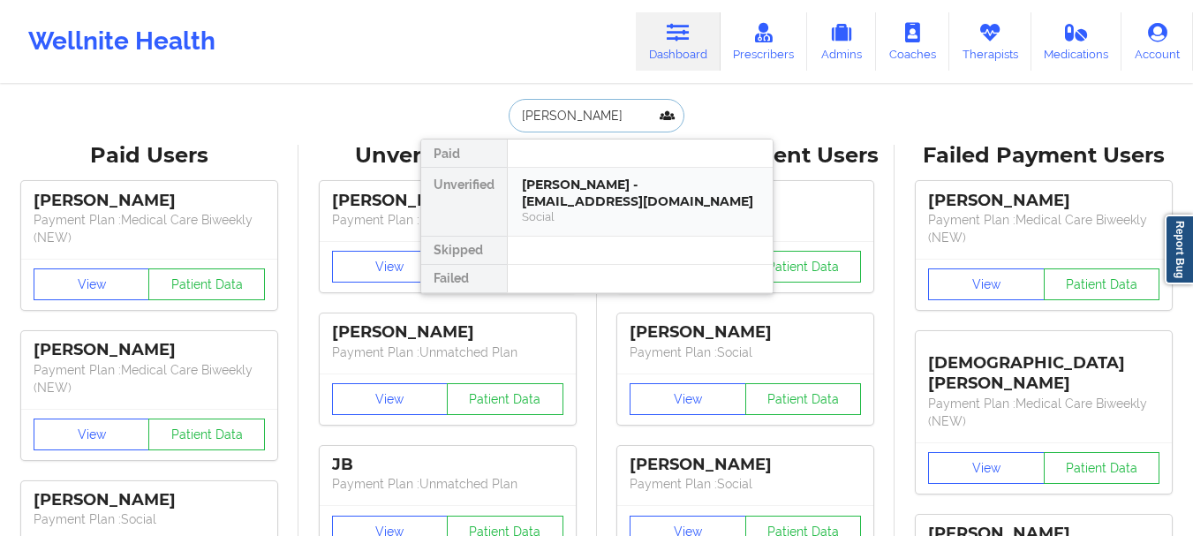
click at [585, 174] on div "[PERSON_NAME] - [EMAIL_ADDRESS][DOMAIN_NAME] Social" at bounding box center [640, 202] width 265 height 68
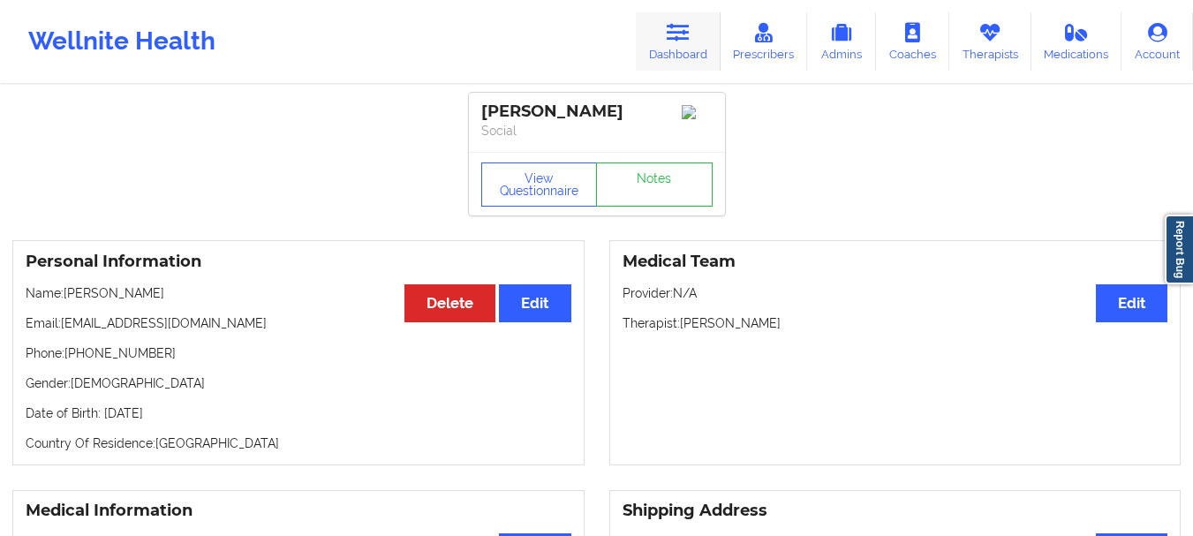
click at [699, 61] on link "Dashboard" at bounding box center [678, 41] width 85 height 58
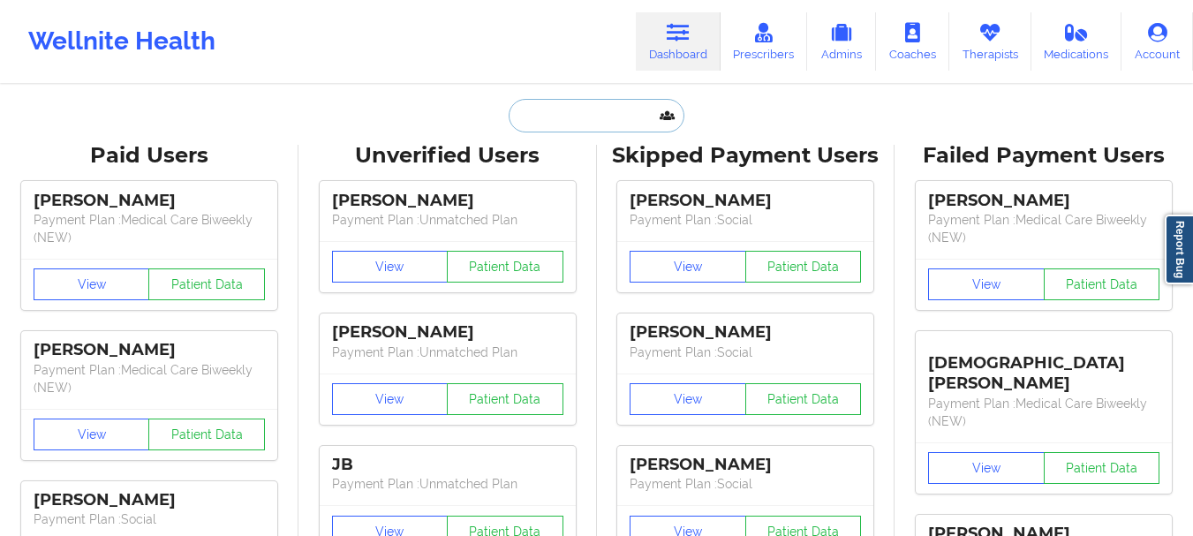
click at [618, 104] on input "text" at bounding box center [596, 116] width 175 height 34
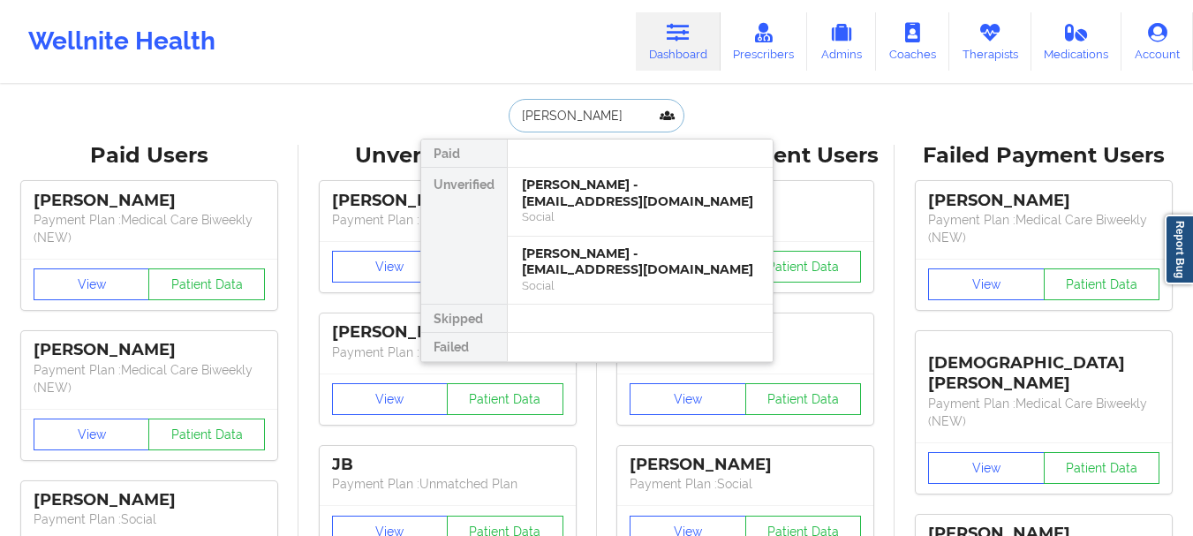
type input "[PERSON_NAME]"
click at [555, 122] on input "[PERSON_NAME]" at bounding box center [596, 116] width 175 height 34
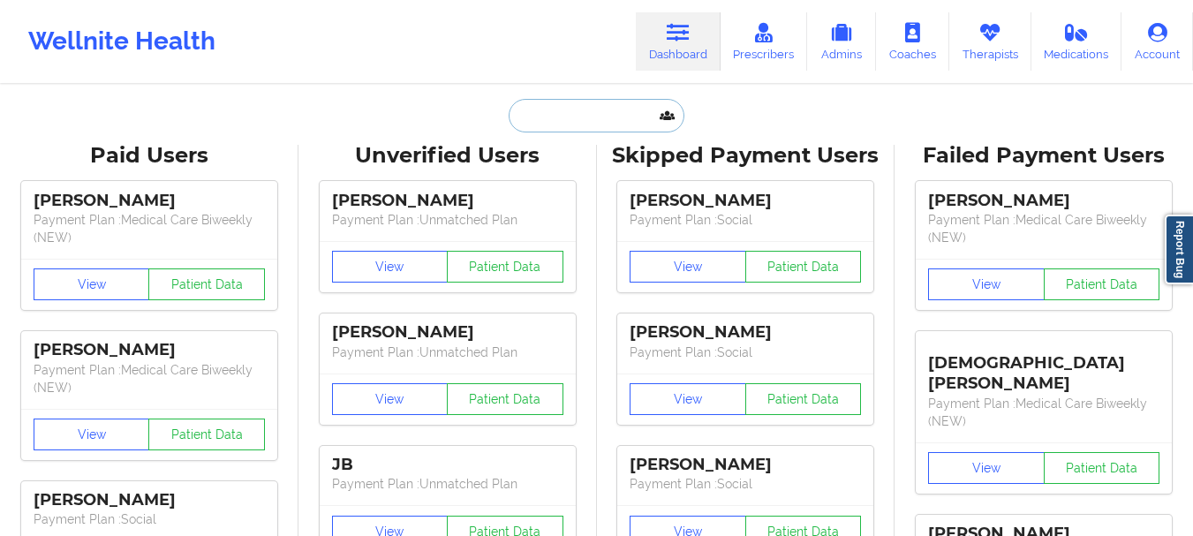
paste input "[EMAIL_ADDRESS][DOMAIN_NAME]"
type input "[EMAIL_ADDRESS][DOMAIN_NAME]"
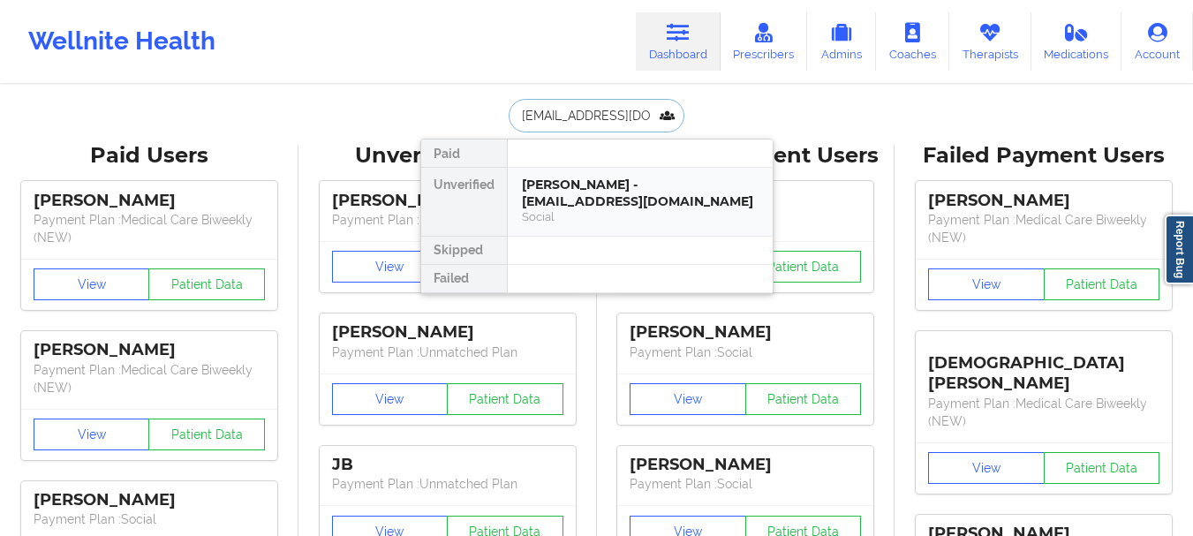
click at [593, 208] on div "[PERSON_NAME] - [EMAIL_ADDRESS][DOMAIN_NAME]" at bounding box center [640, 193] width 237 height 33
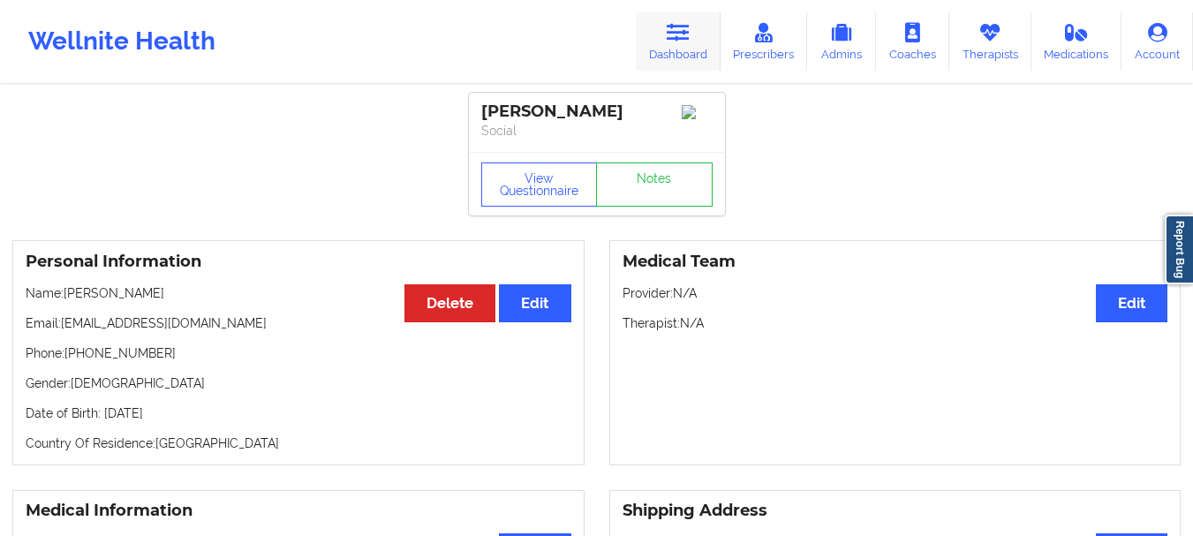
click at [677, 33] on icon at bounding box center [678, 32] width 23 height 19
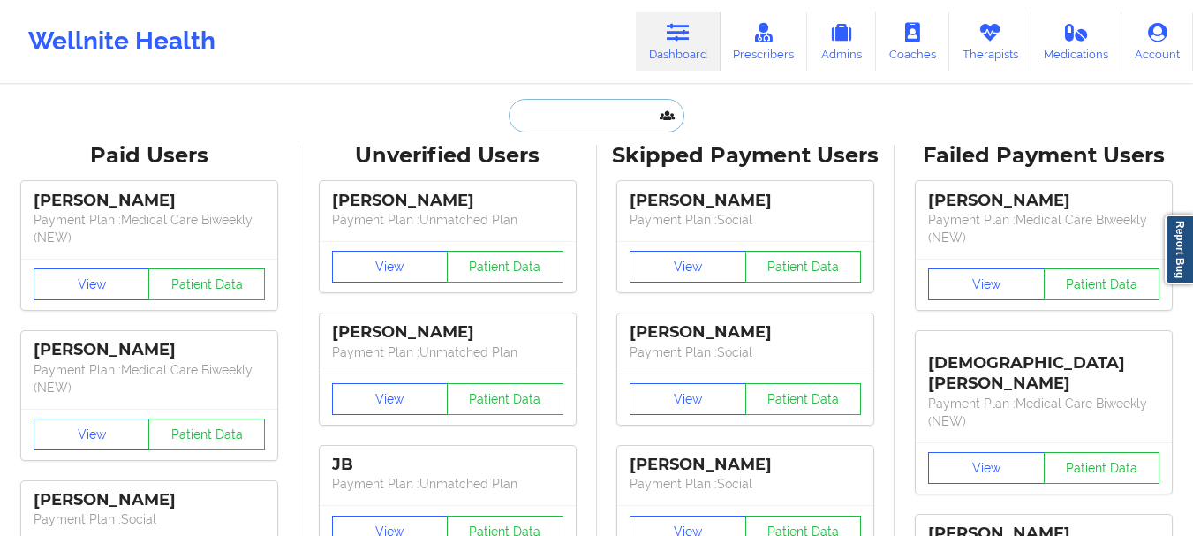
click at [608, 115] on input "text" at bounding box center [596, 116] width 175 height 34
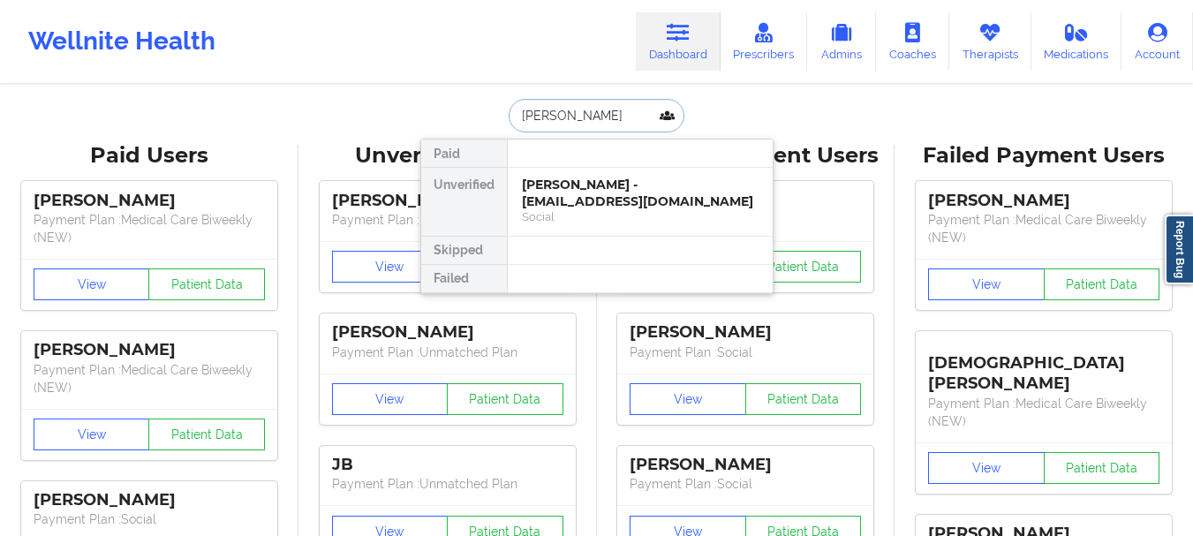
type input "[PERSON_NAME]"
click at [608, 192] on div "[PERSON_NAME] - [EMAIL_ADDRESS][DOMAIN_NAME]" at bounding box center [640, 193] width 237 height 33
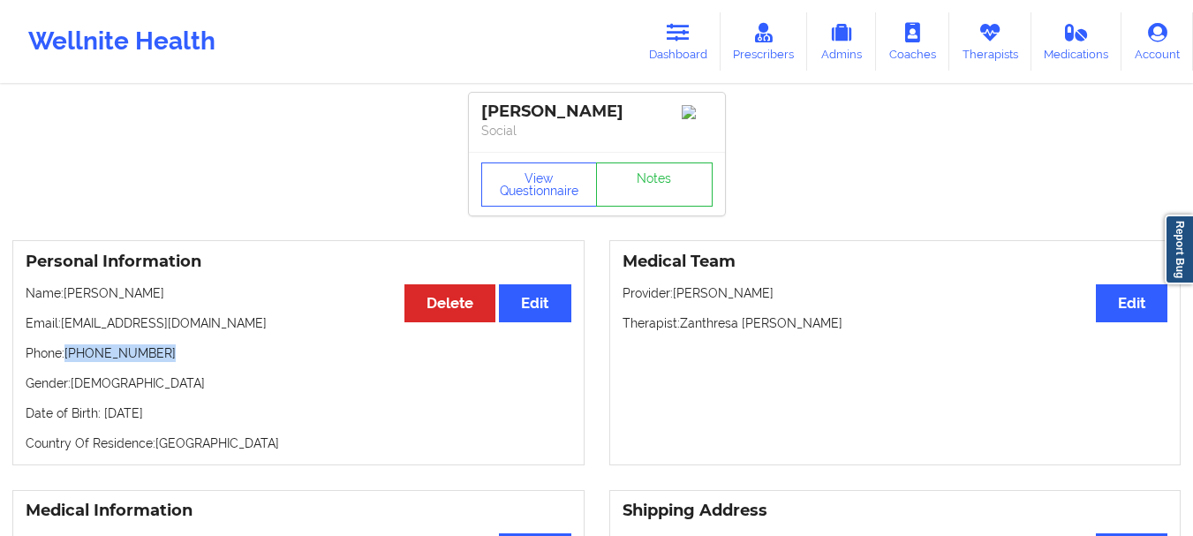
drag, startPoint x: 170, startPoint y: 360, endPoint x: 67, endPoint y: 359, distance: 103.3
click at [67, 359] on p "Phone: [PHONE_NUMBER]" at bounding box center [299, 353] width 546 height 18
click at [79, 359] on p "Phone: [PHONE_NUMBER]" at bounding box center [299, 353] width 546 height 18
drag, startPoint x: 79, startPoint y: 359, endPoint x: 163, endPoint y: 354, distance: 84.9
click at [163, 354] on p "Phone: [PHONE_NUMBER]" at bounding box center [299, 353] width 546 height 18
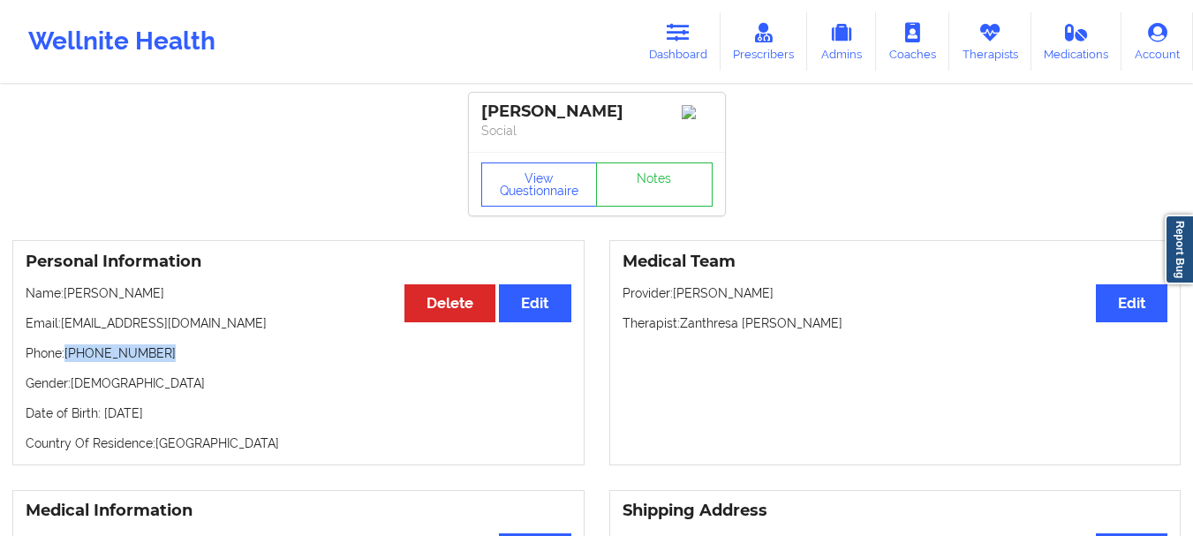
copy p "[PHONE_NUMBER]"
click at [674, 8] on div "Wellnite Health Dashboard Prescribers Admins Coaches Therapists Medications Acc…" at bounding box center [596, 41] width 1193 height 71
click at [676, 28] on icon at bounding box center [678, 32] width 23 height 19
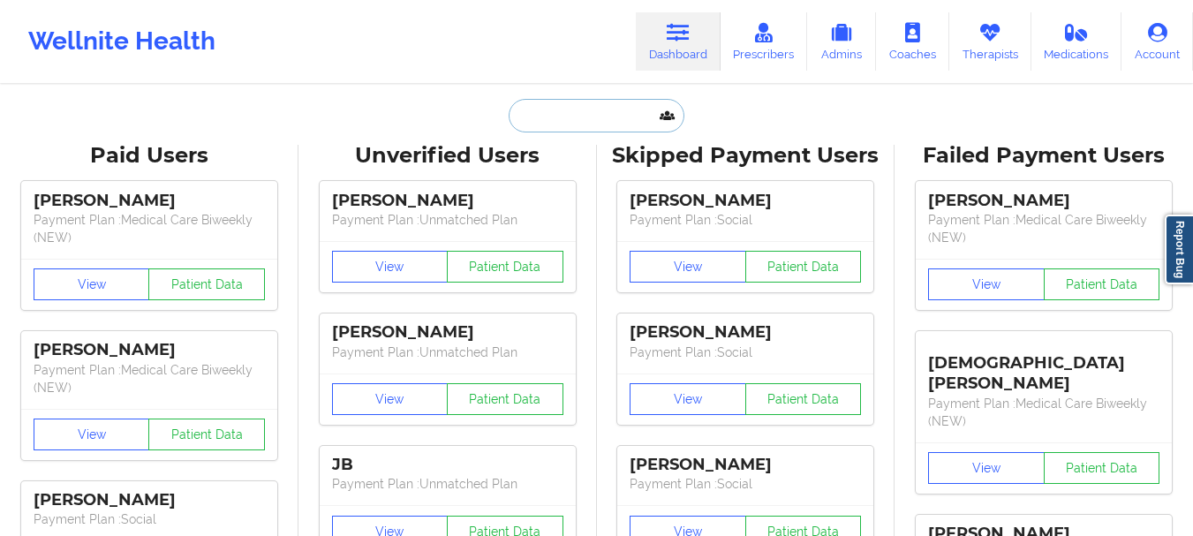
click at [585, 110] on input "text" at bounding box center [596, 116] width 175 height 34
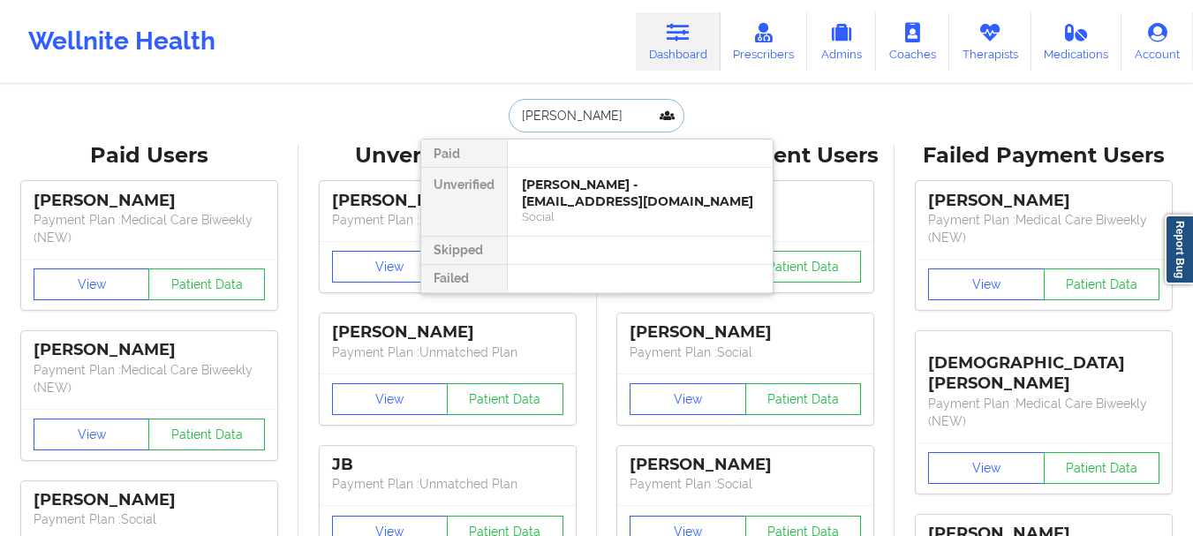
type input "[PERSON_NAME] de"
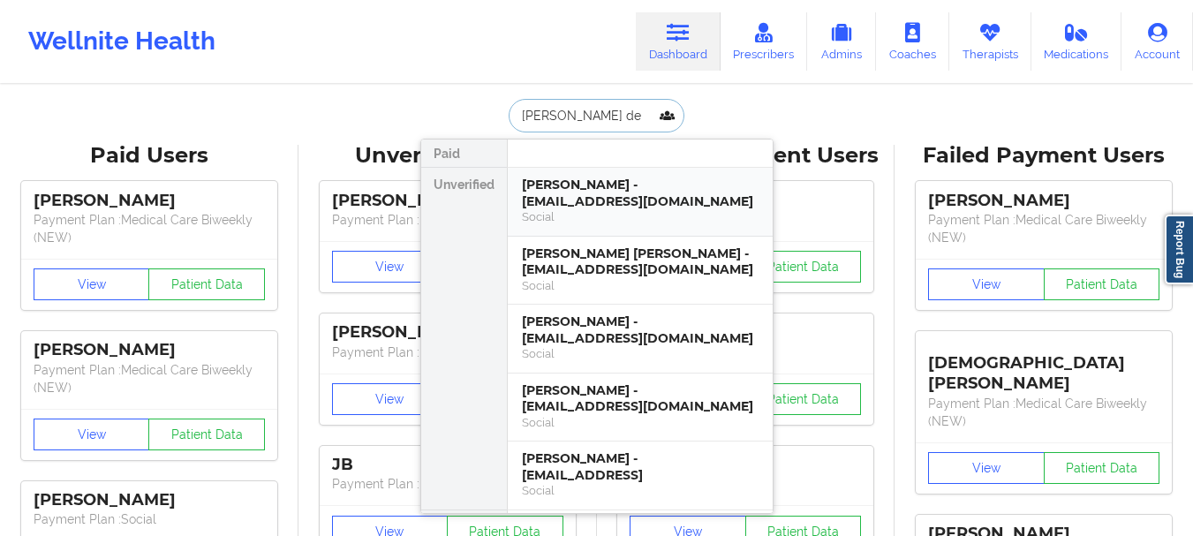
click at [610, 191] on div "[PERSON_NAME] - [EMAIL_ADDRESS][DOMAIN_NAME]" at bounding box center [640, 193] width 237 height 33
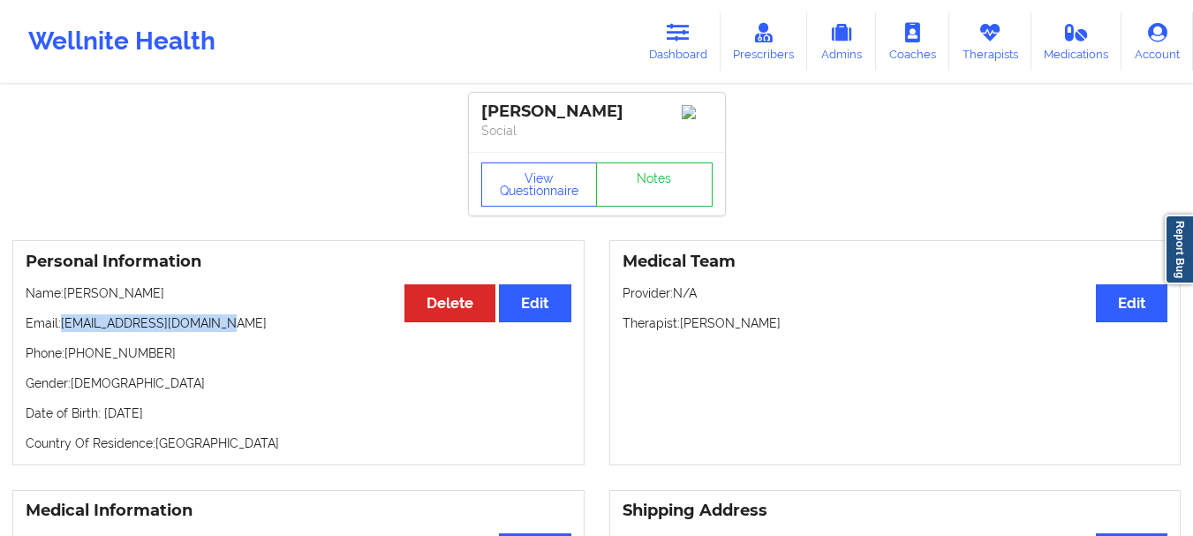
drag, startPoint x: 222, startPoint y: 332, endPoint x: 62, endPoint y: 334, distance: 159.8
click at [62, 332] on p "Email: [EMAIL_ADDRESS][DOMAIN_NAME]" at bounding box center [299, 323] width 546 height 18
copy p "[EMAIL_ADDRESS][DOMAIN_NAME]"
click at [223, 297] on p "Name: [PERSON_NAME]" at bounding box center [299, 293] width 546 height 18
drag, startPoint x: 183, startPoint y: 296, endPoint x: 64, endPoint y: 297, distance: 118.3
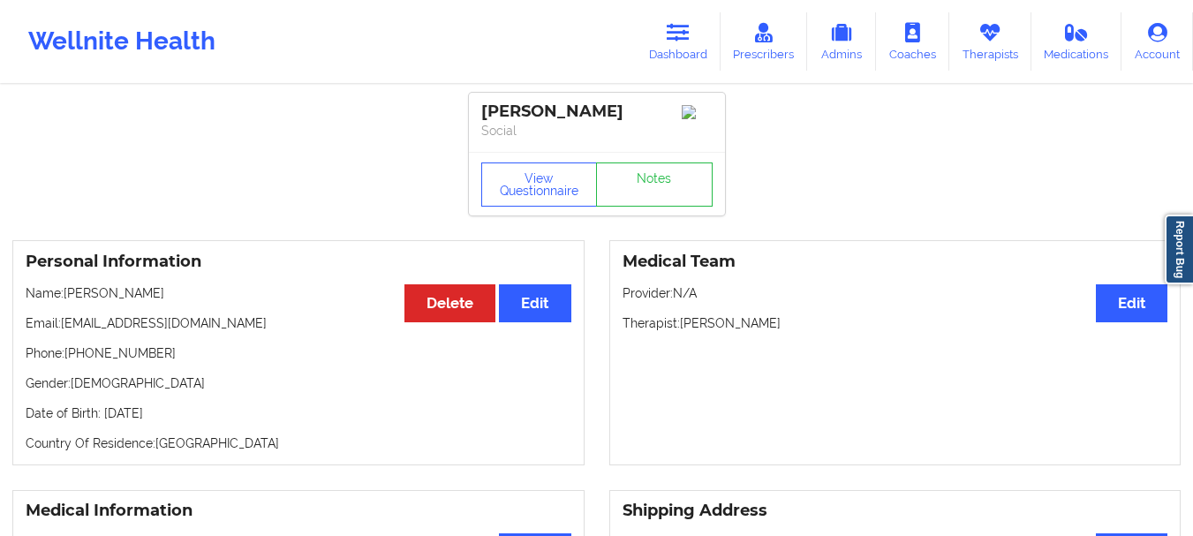
click at [64, 297] on p "Name: [PERSON_NAME]" at bounding box center [299, 293] width 546 height 18
copy p "[PERSON_NAME]"
